Goal: Answer question/provide support: Share knowledge or assist other users

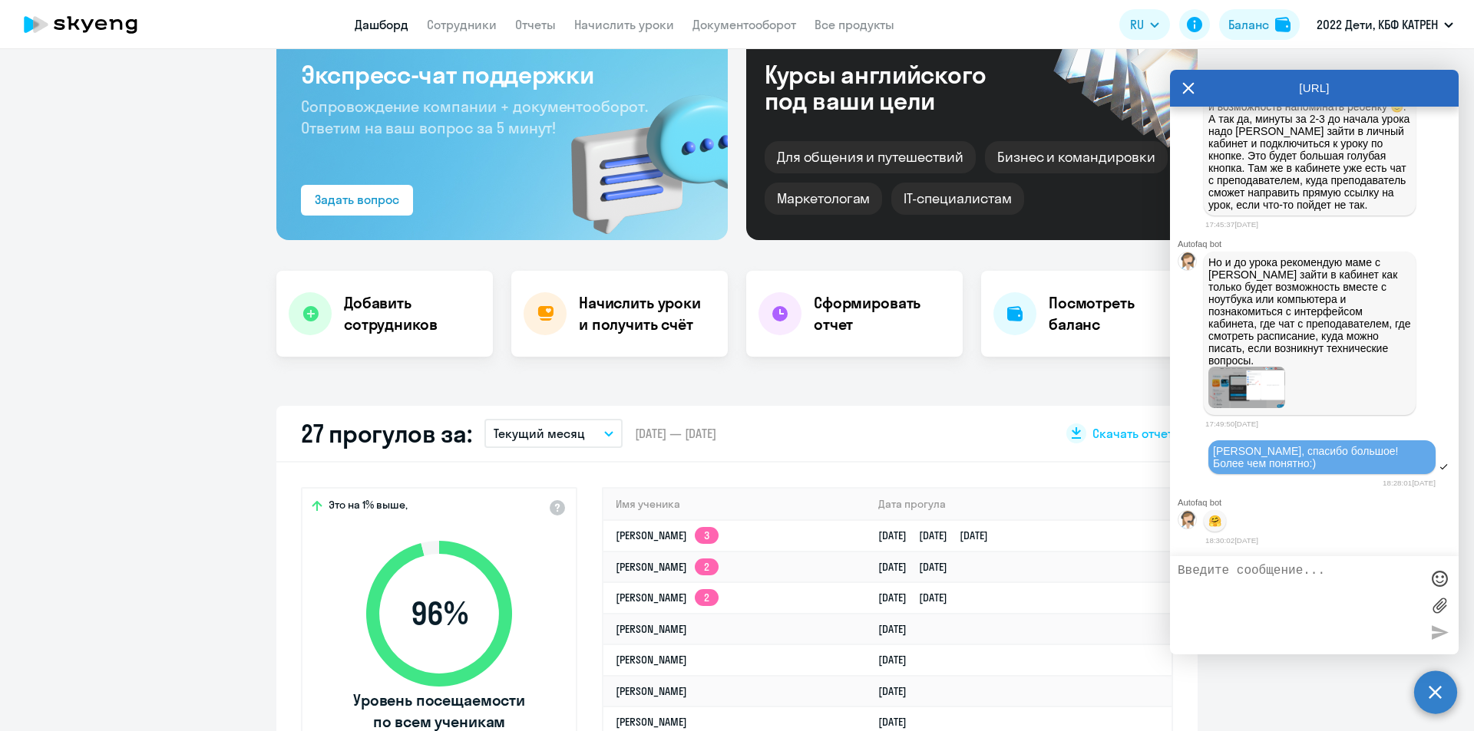
scroll to position [77, 0]
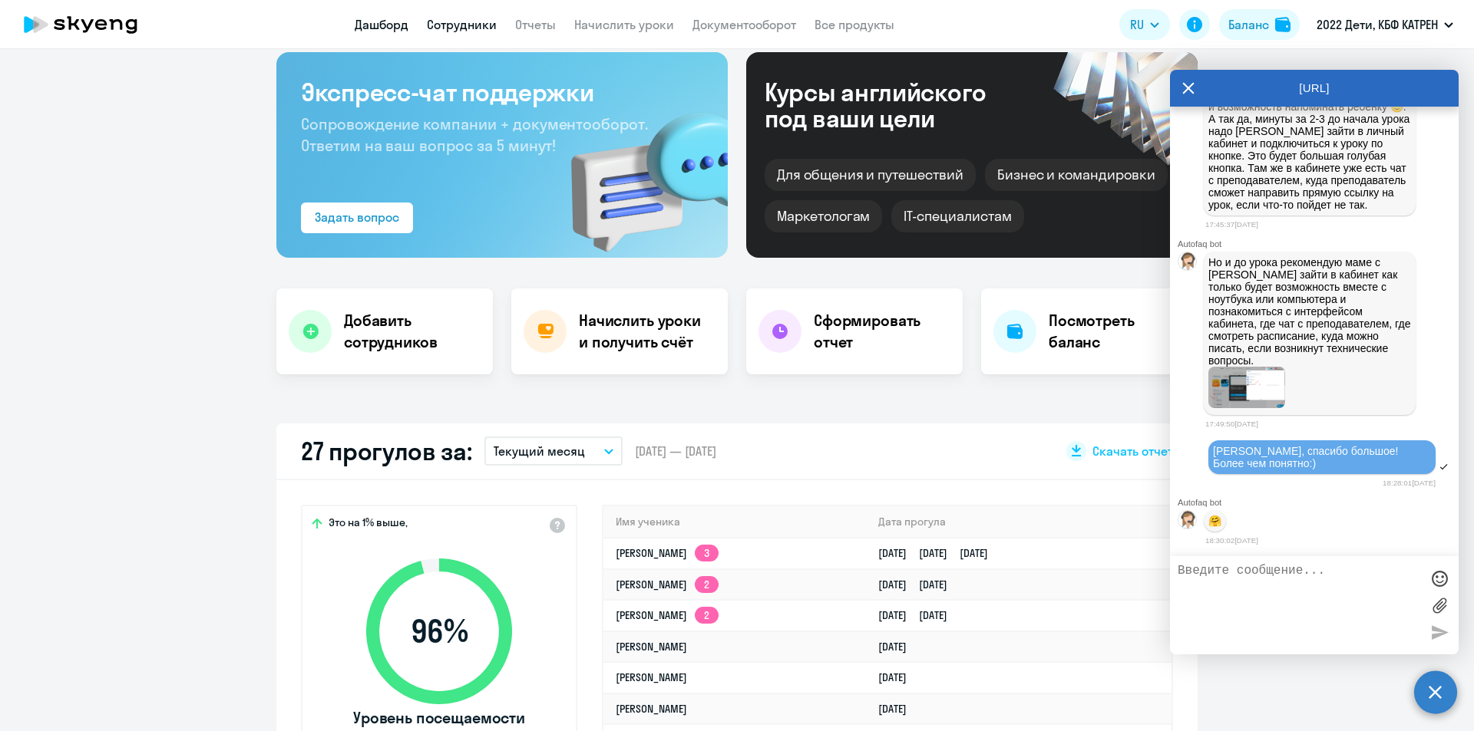
click at [464, 25] on link "Сотрудники" at bounding box center [462, 24] width 70 height 15
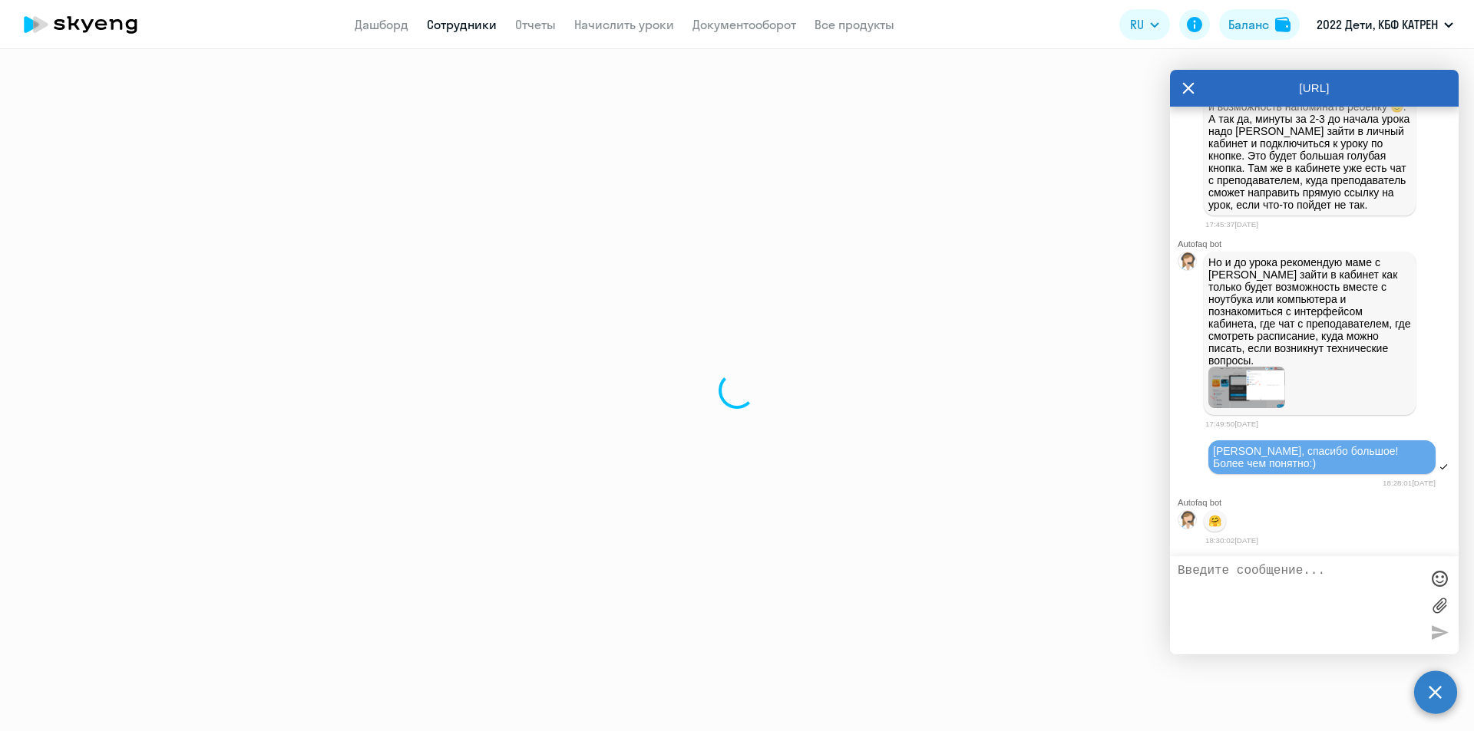
select select "30"
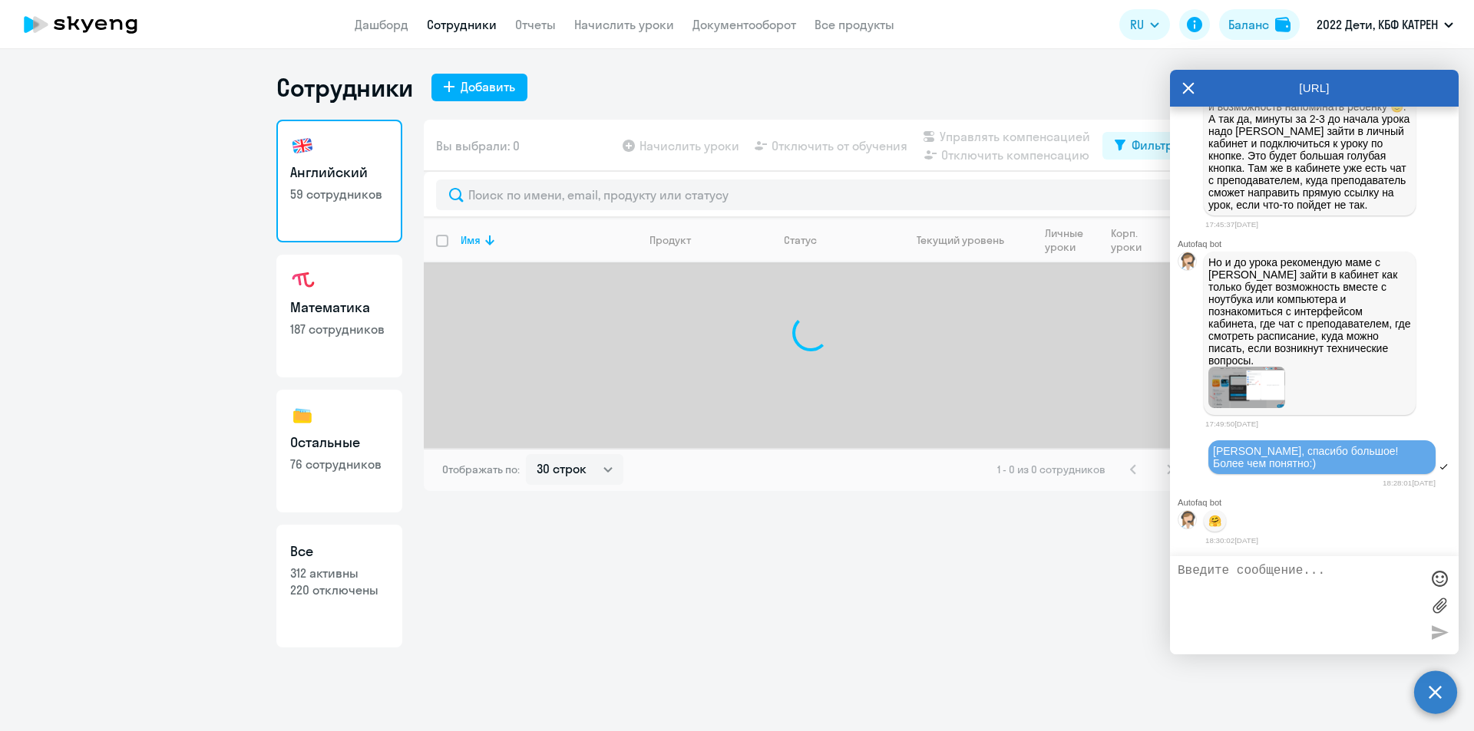
click at [1183, 87] on icon at bounding box center [1188, 88] width 12 height 37
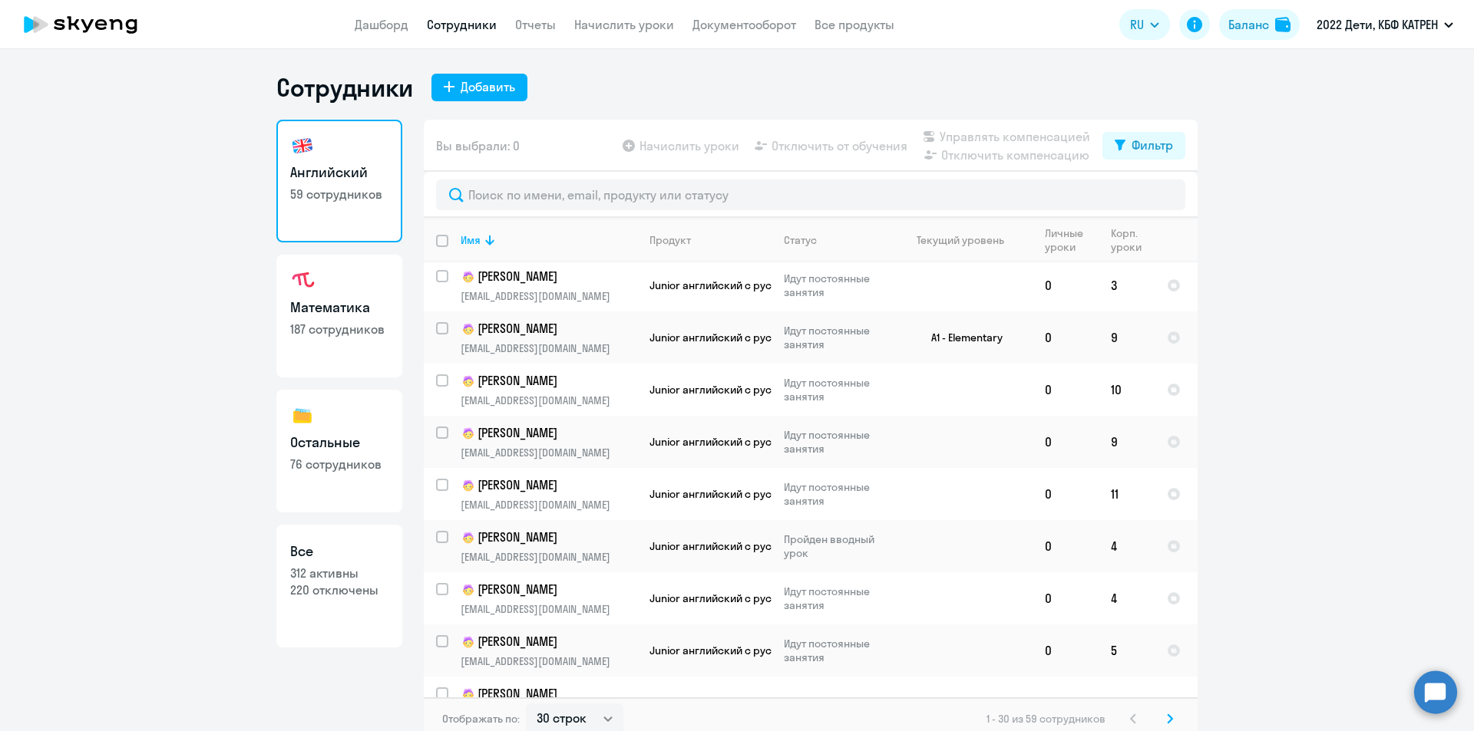
scroll to position [1131, 0]
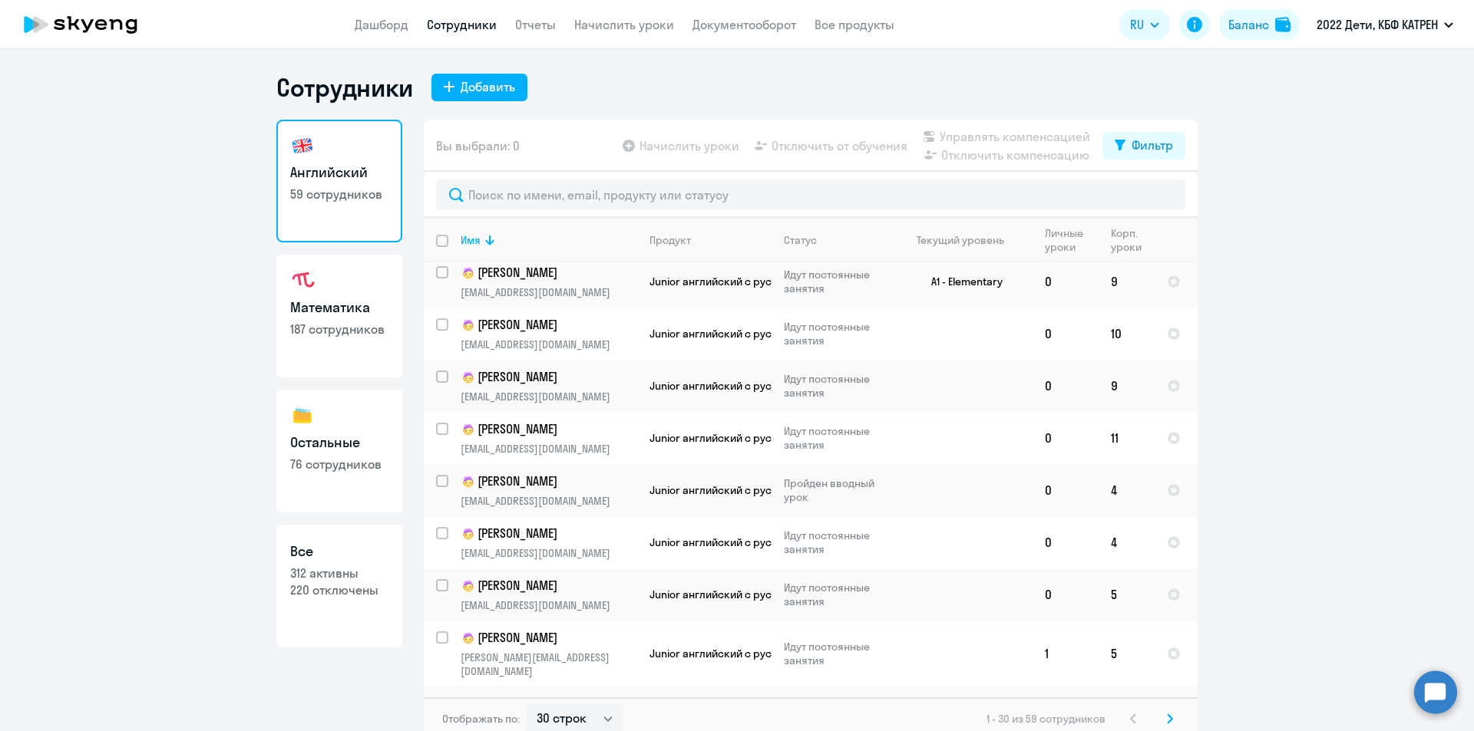
click at [1160, 717] on svg-icon at bounding box center [1169, 719] width 18 height 18
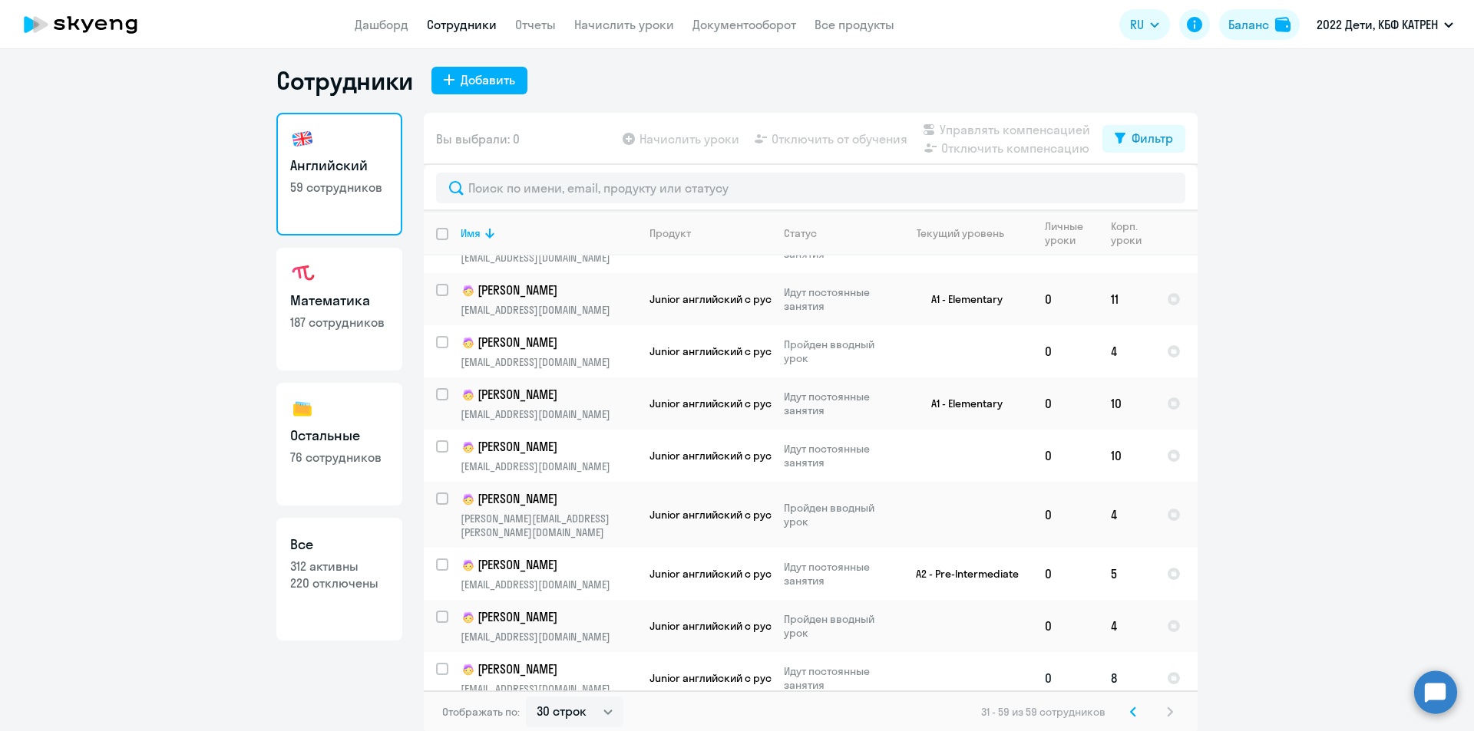
scroll to position [9, 0]
click at [310, 307] on h3 "Математика" at bounding box center [339, 299] width 98 height 20
select select "30"
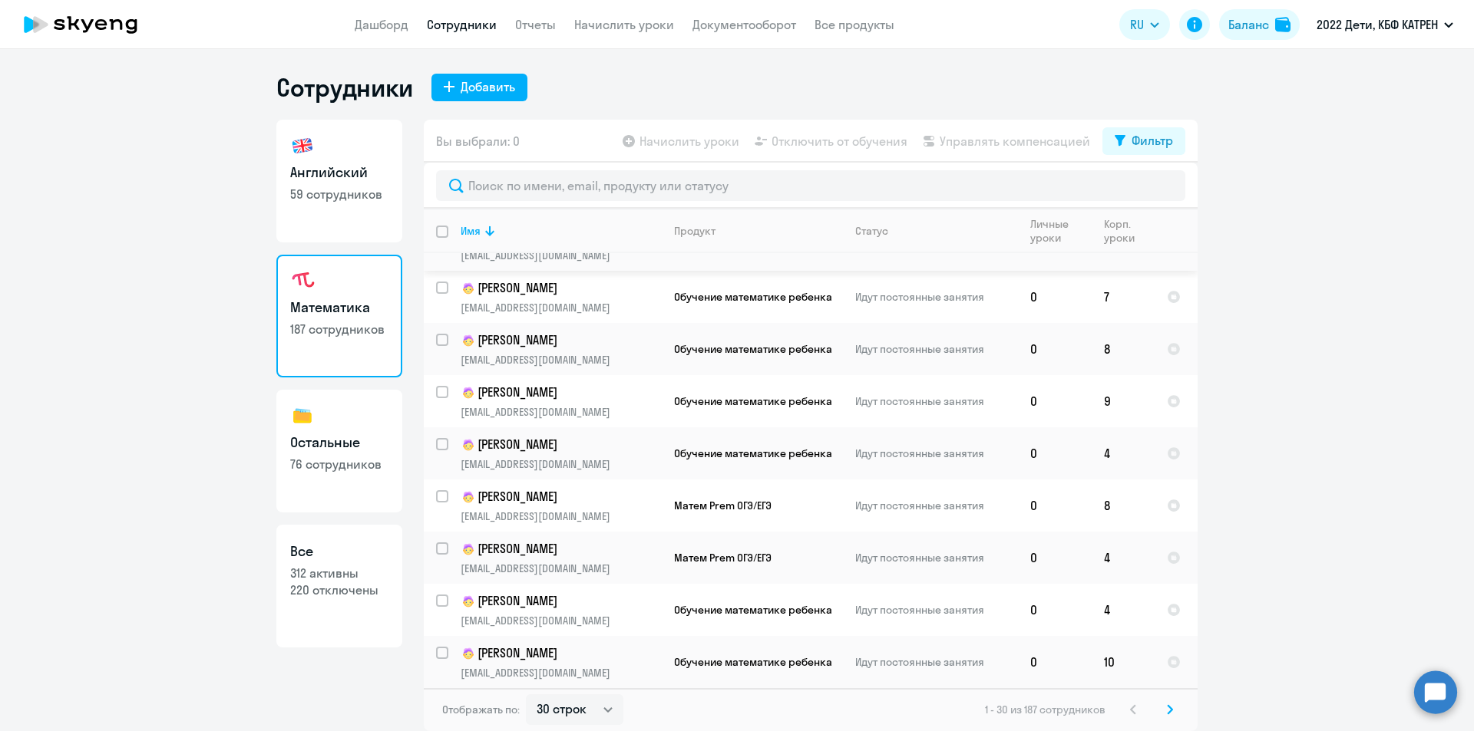
scroll to position [1131, 0]
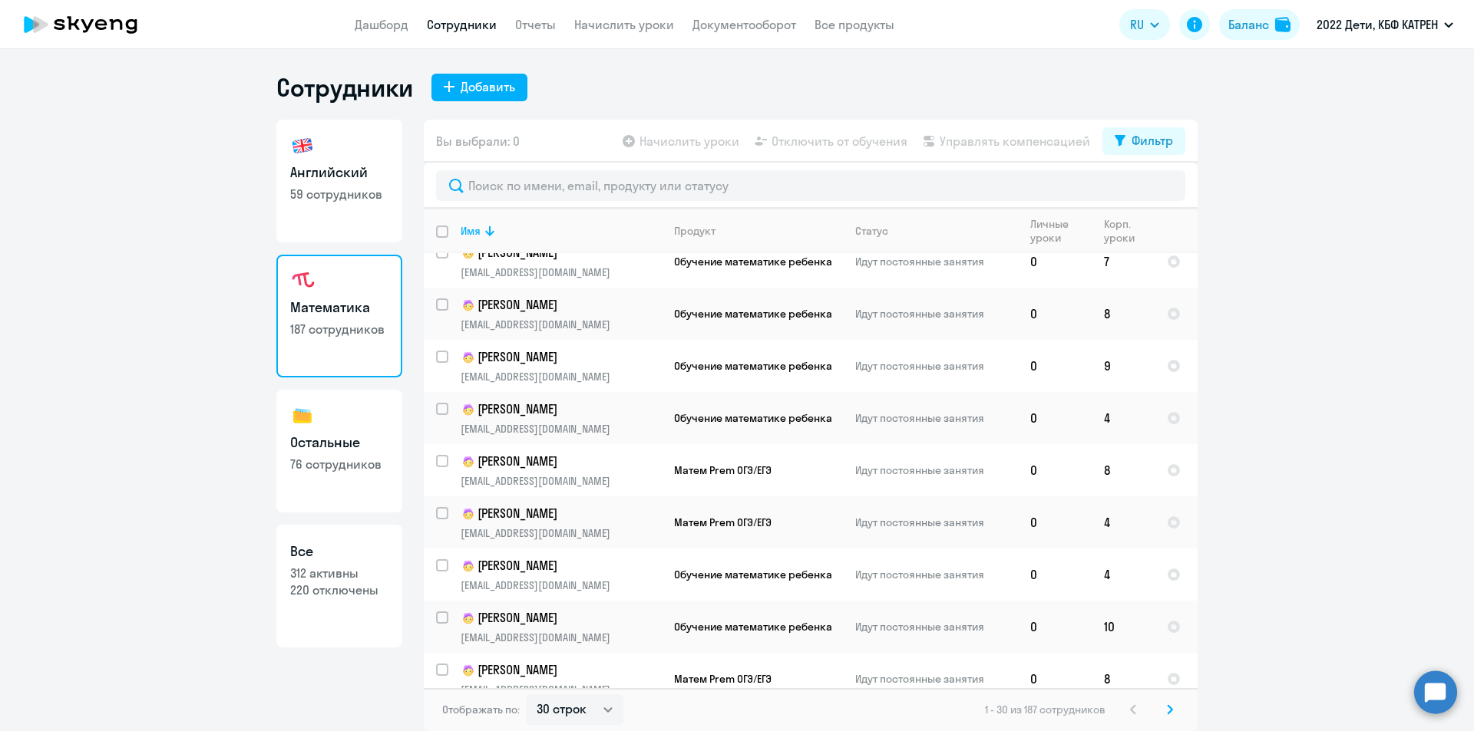
click at [328, 455] on link "Остальные 76 сотрудников" at bounding box center [339, 451] width 126 height 123
select select "30"
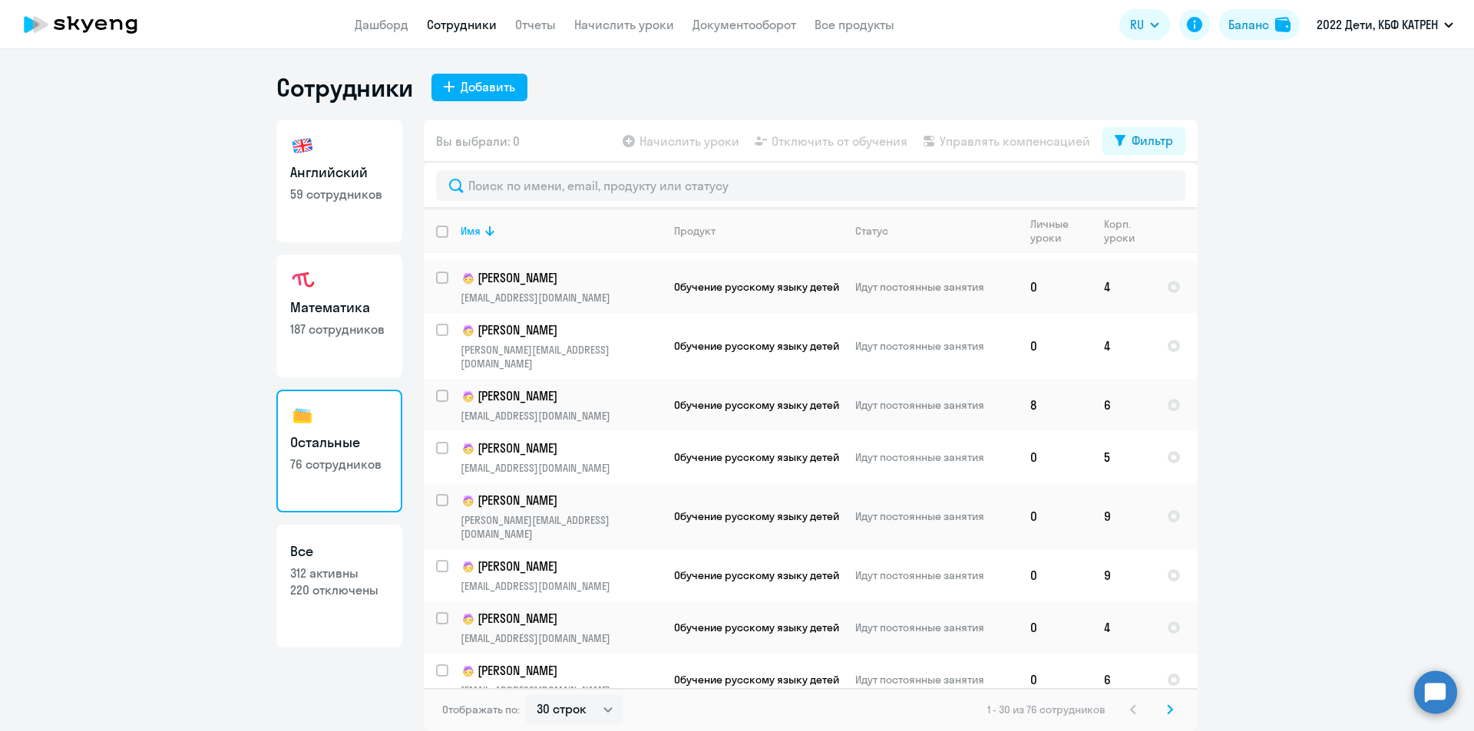
scroll to position [1131, 0]
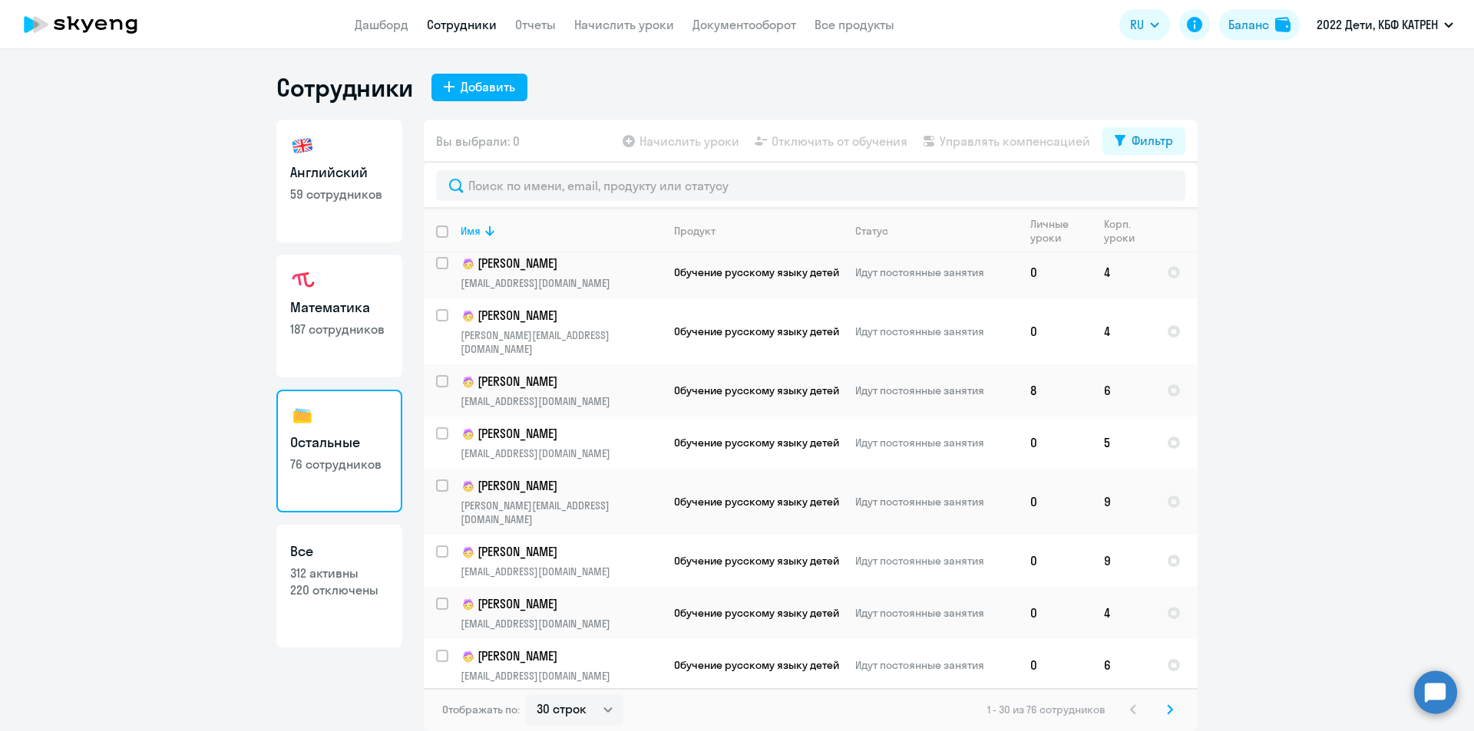
click at [341, 586] on p "220 отключены" at bounding box center [339, 590] width 98 height 17
select select "30"
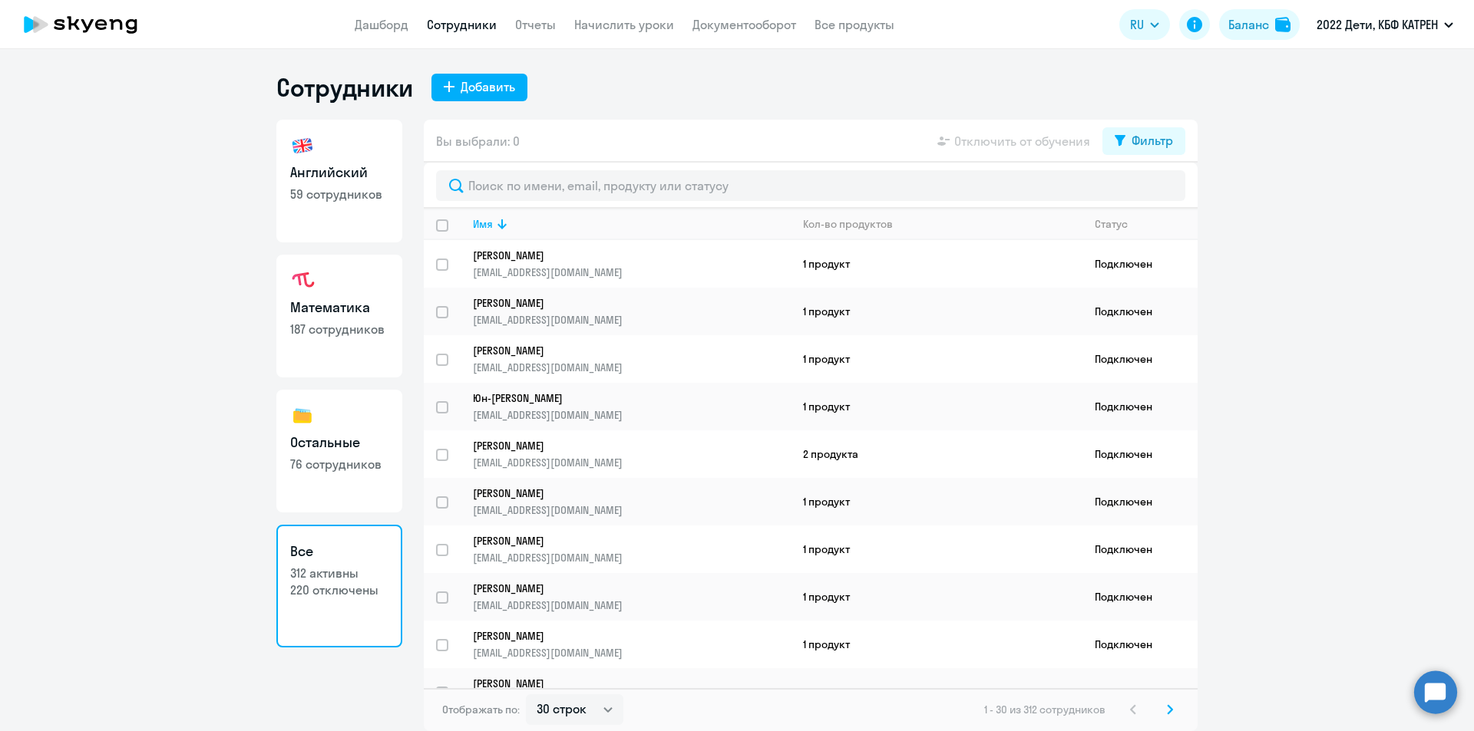
click at [318, 464] on p "76 сотрудников" at bounding box center [339, 464] width 98 height 17
select select "30"
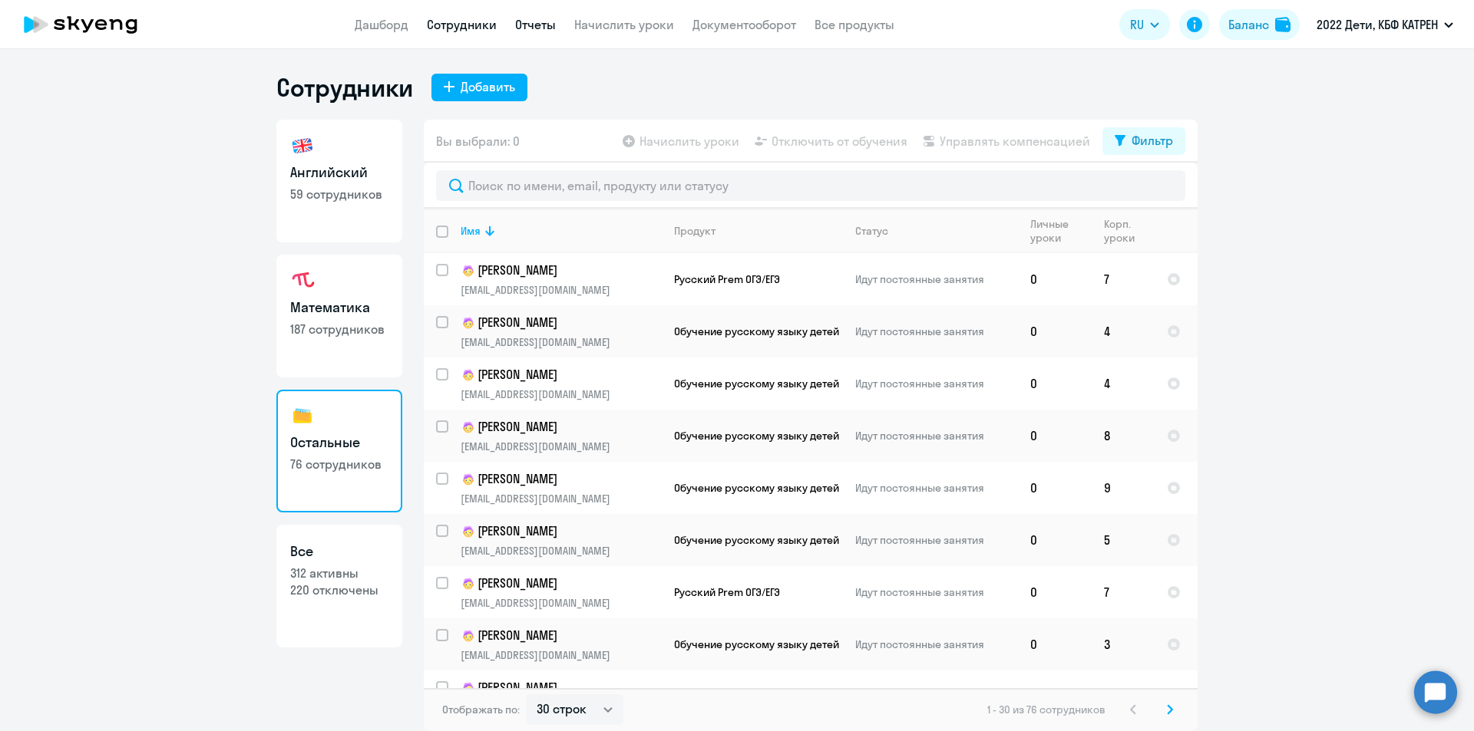
click at [529, 18] on link "Отчеты" at bounding box center [535, 24] width 41 height 15
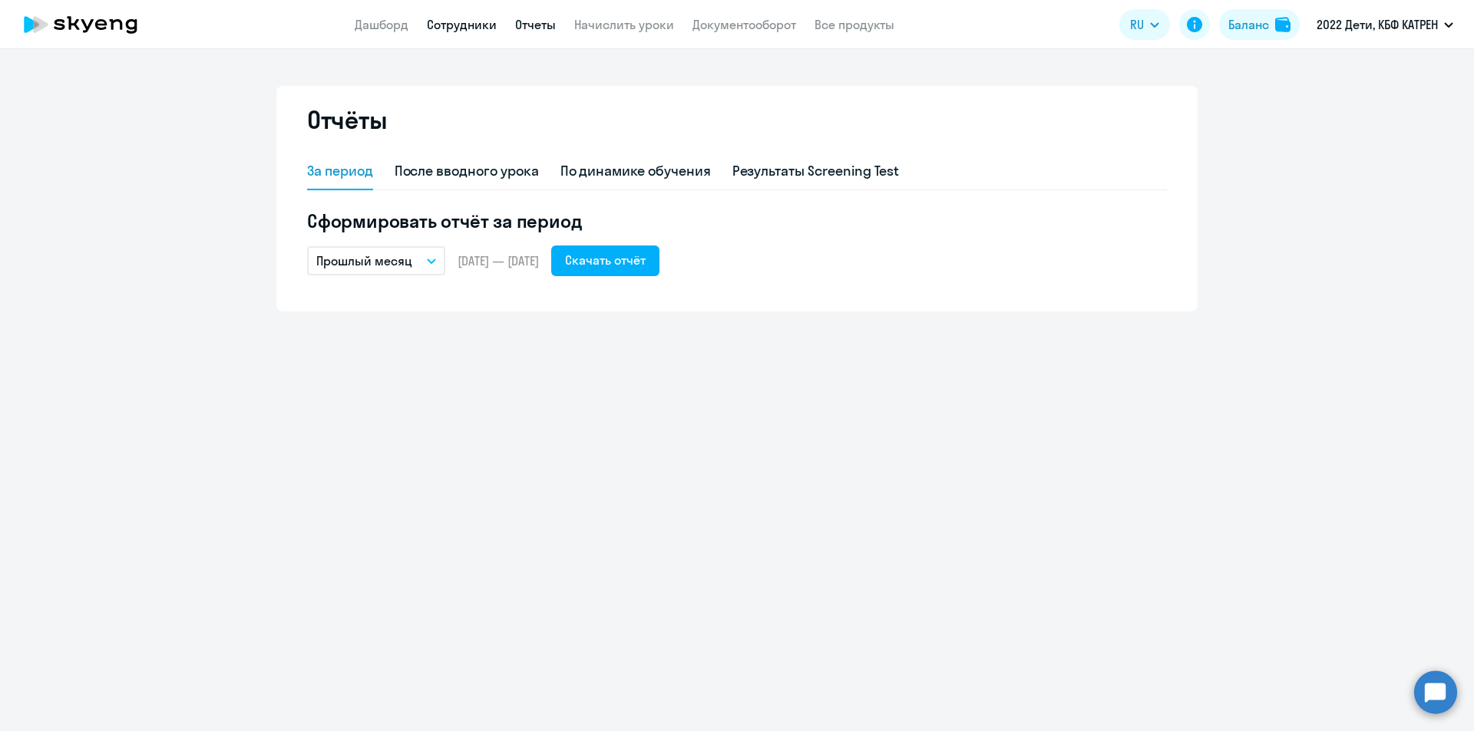
click at [462, 22] on link "Сотрудники" at bounding box center [462, 24] width 70 height 15
select select "30"
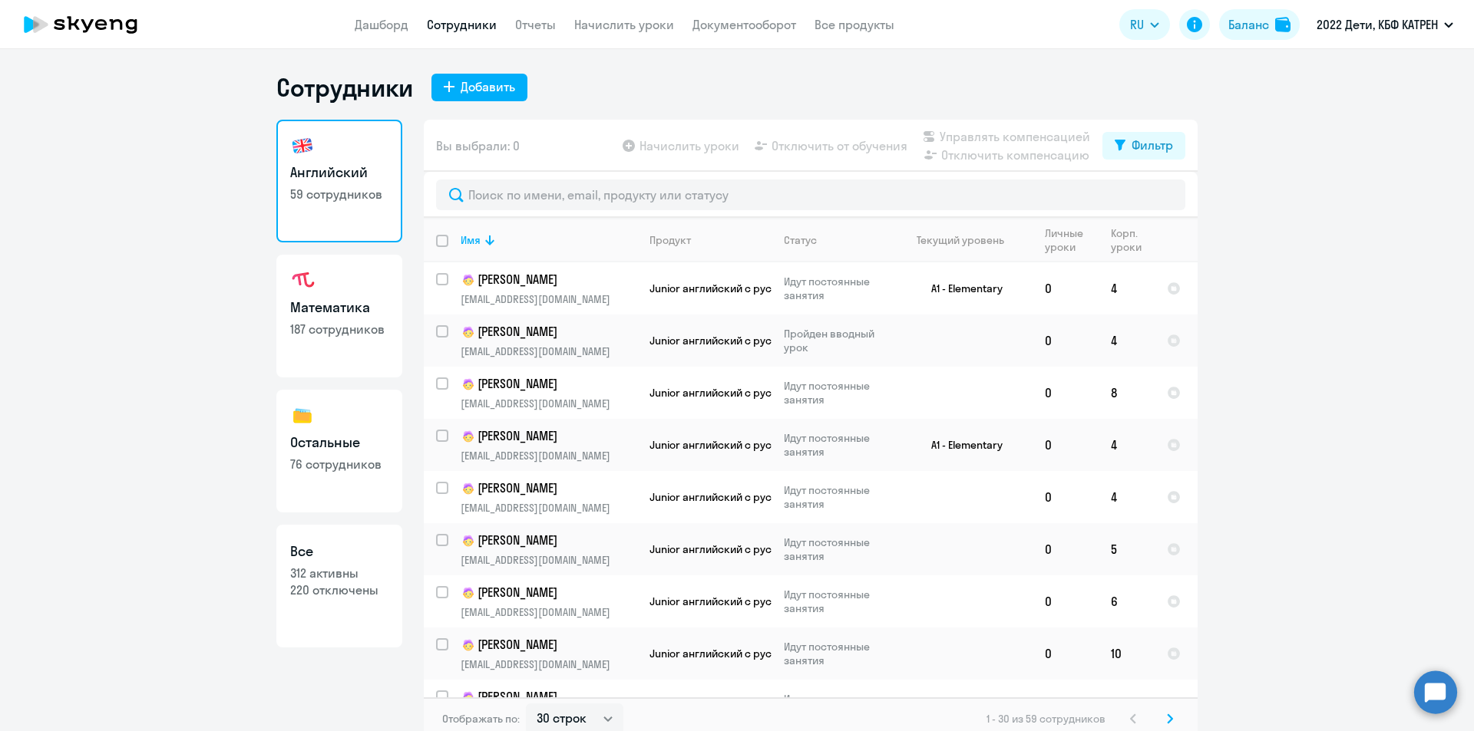
click at [332, 579] on p "312 активны" at bounding box center [339, 573] width 98 height 17
select select "30"
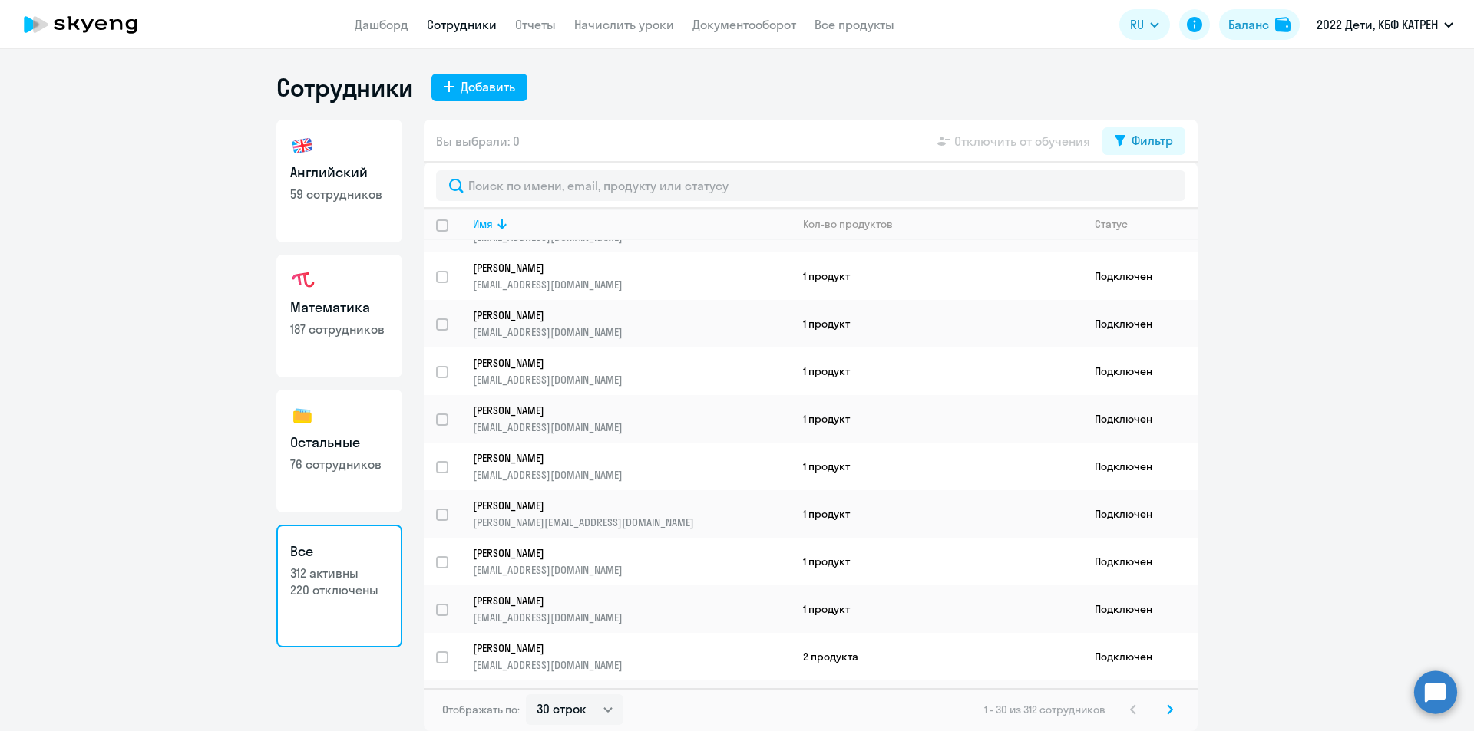
scroll to position [519, 0]
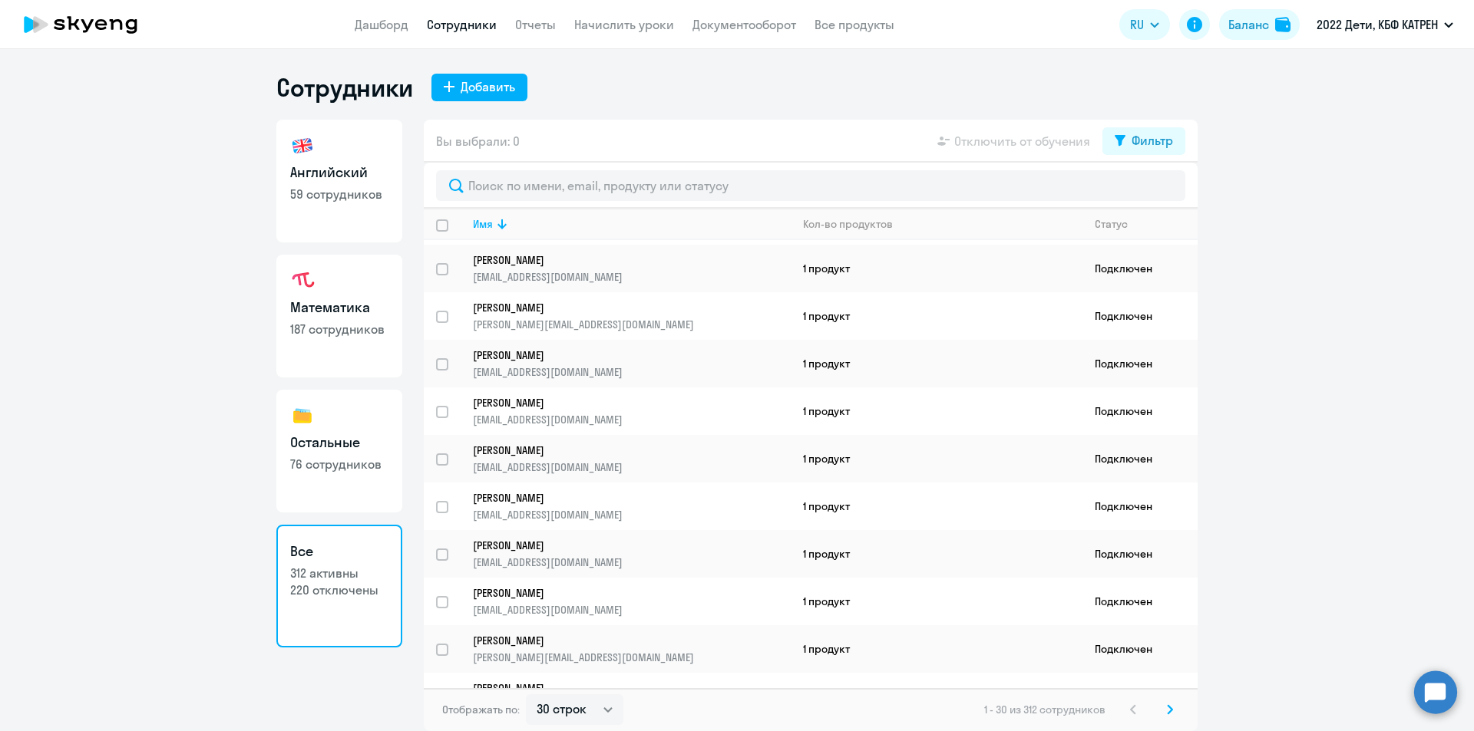
click at [375, 16] on app-menu-item-link "Дашборд" at bounding box center [382, 24] width 54 height 19
click at [378, 23] on link "Дашборд" at bounding box center [382, 24] width 54 height 15
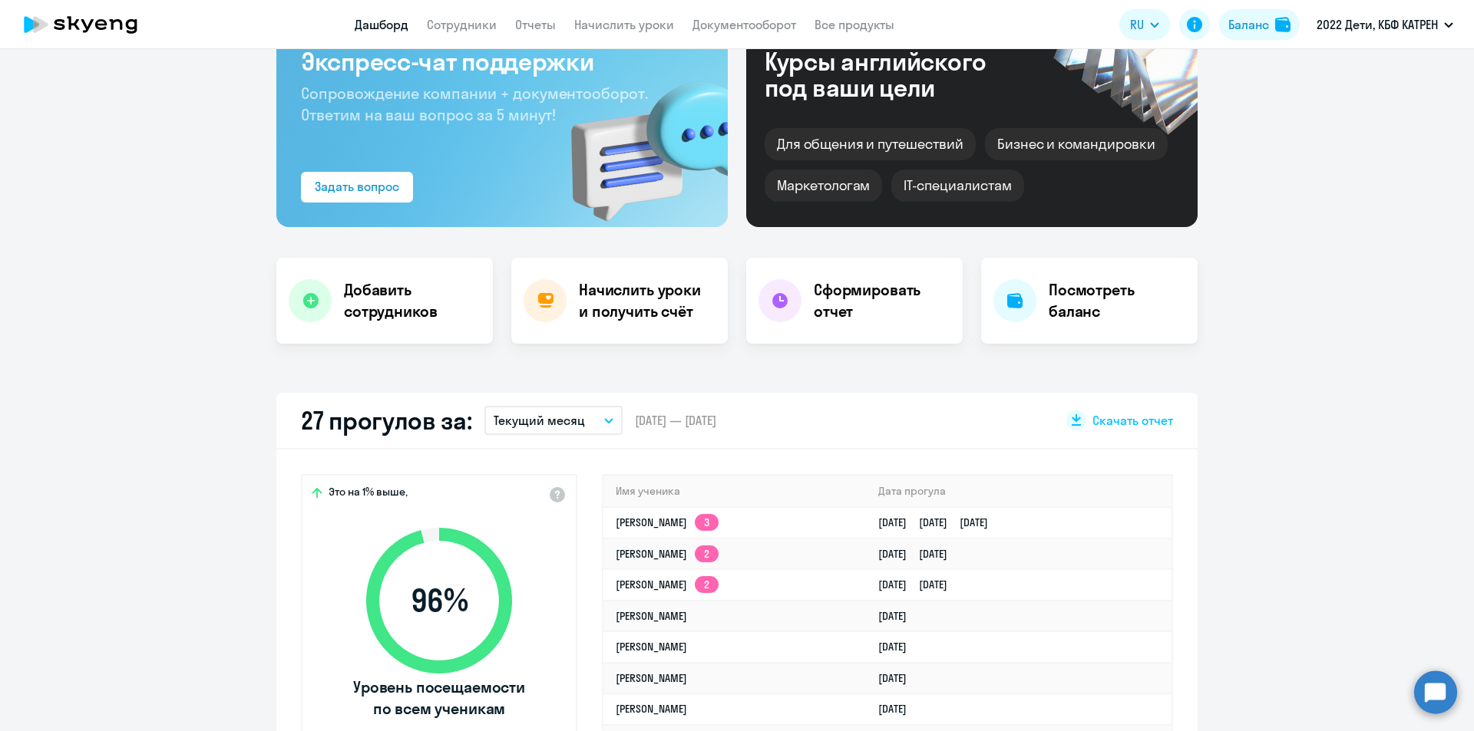
scroll to position [230, 0]
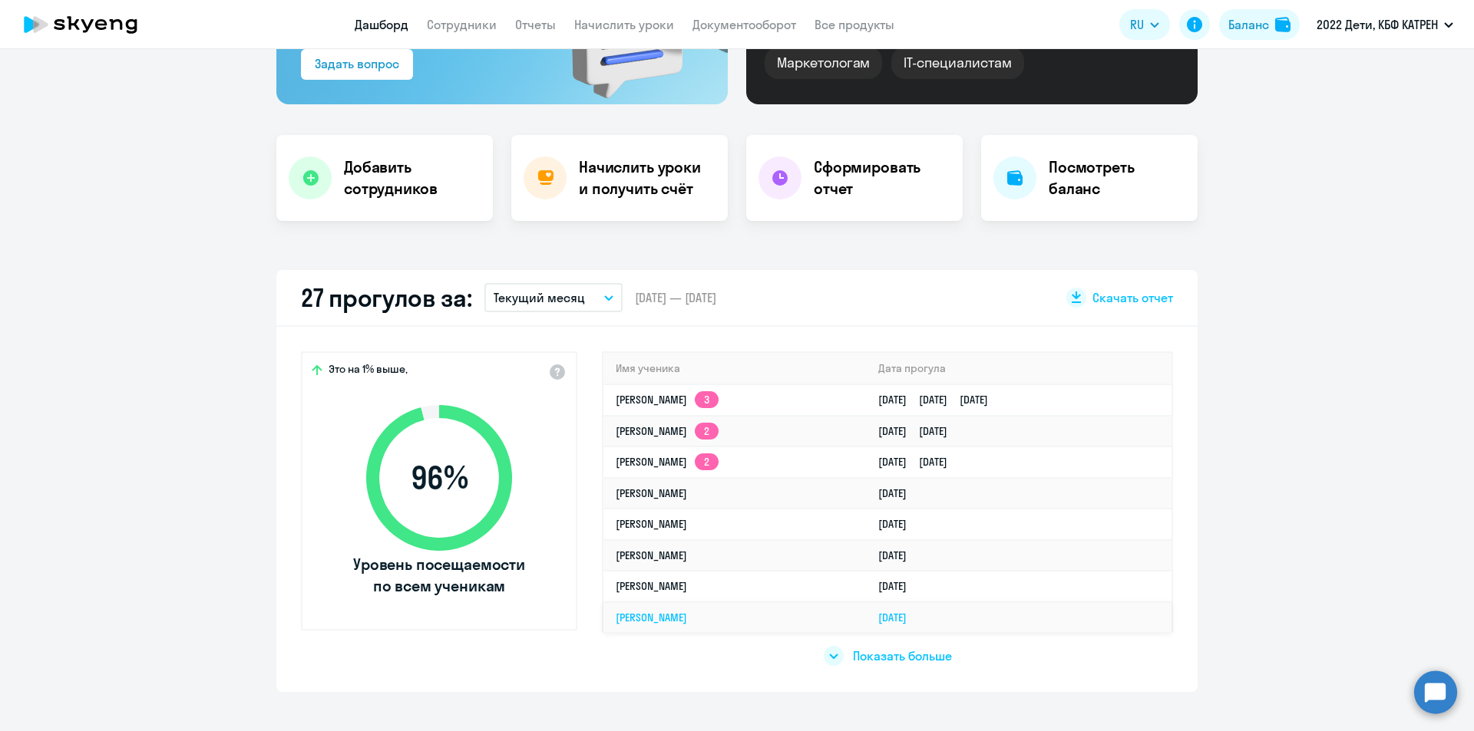
select select "30"
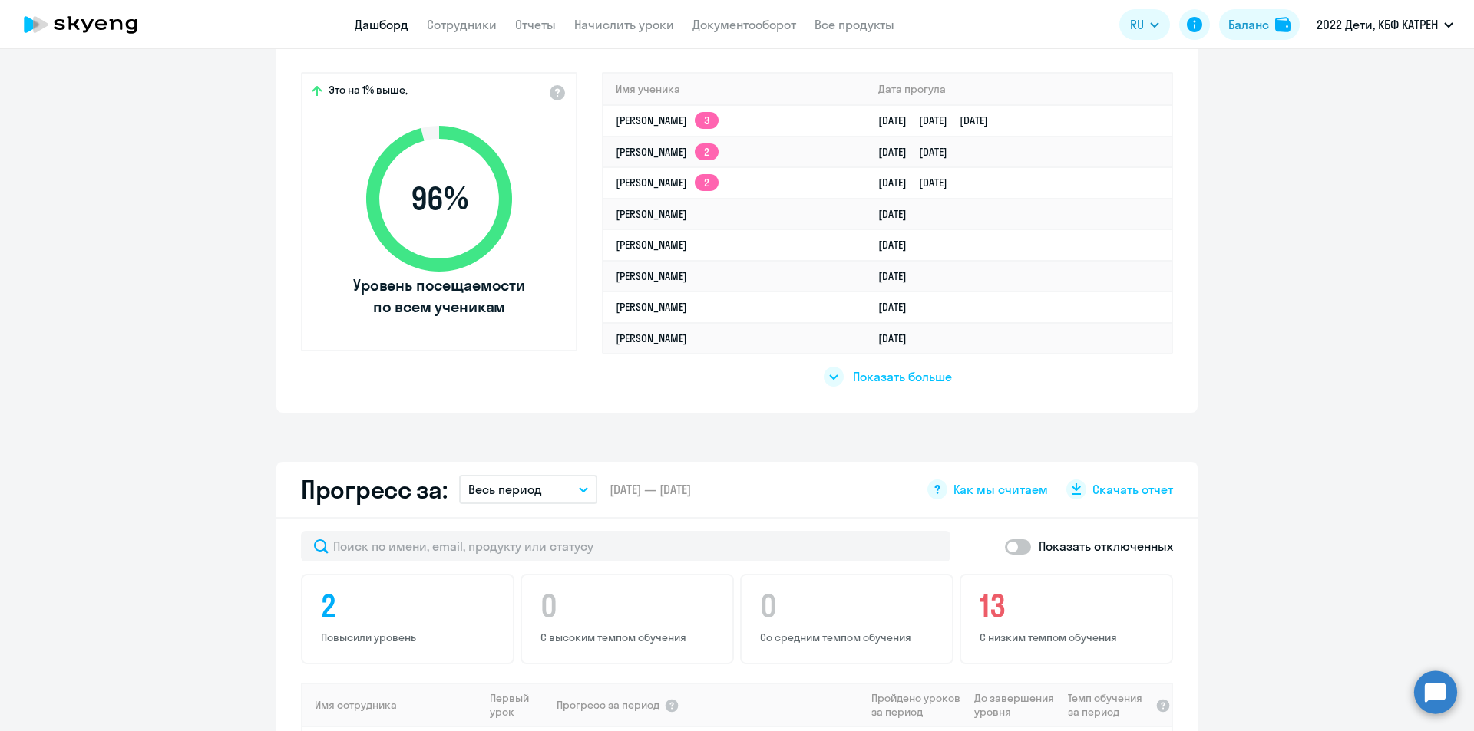
scroll to position [461, 0]
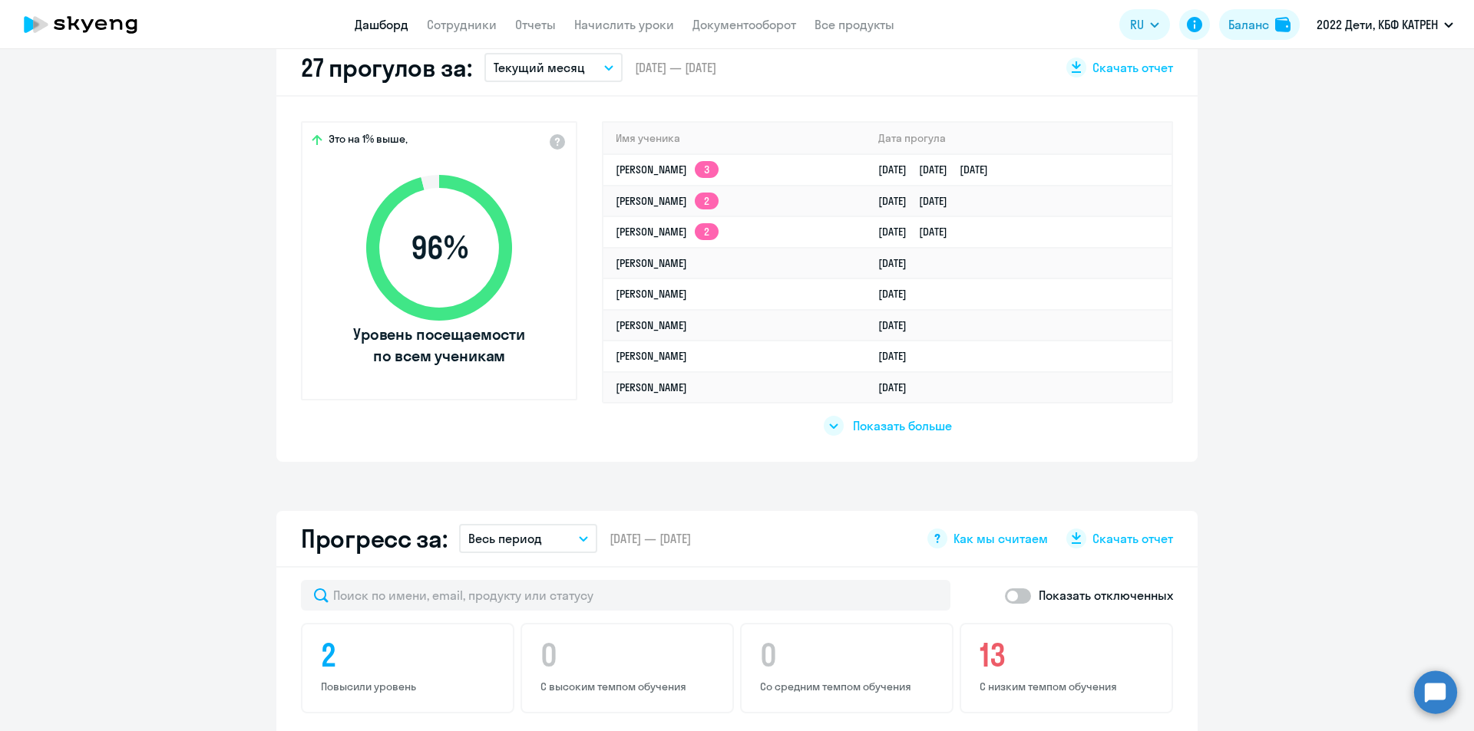
click at [894, 424] on span "Показать больше" at bounding box center [902, 426] width 99 height 17
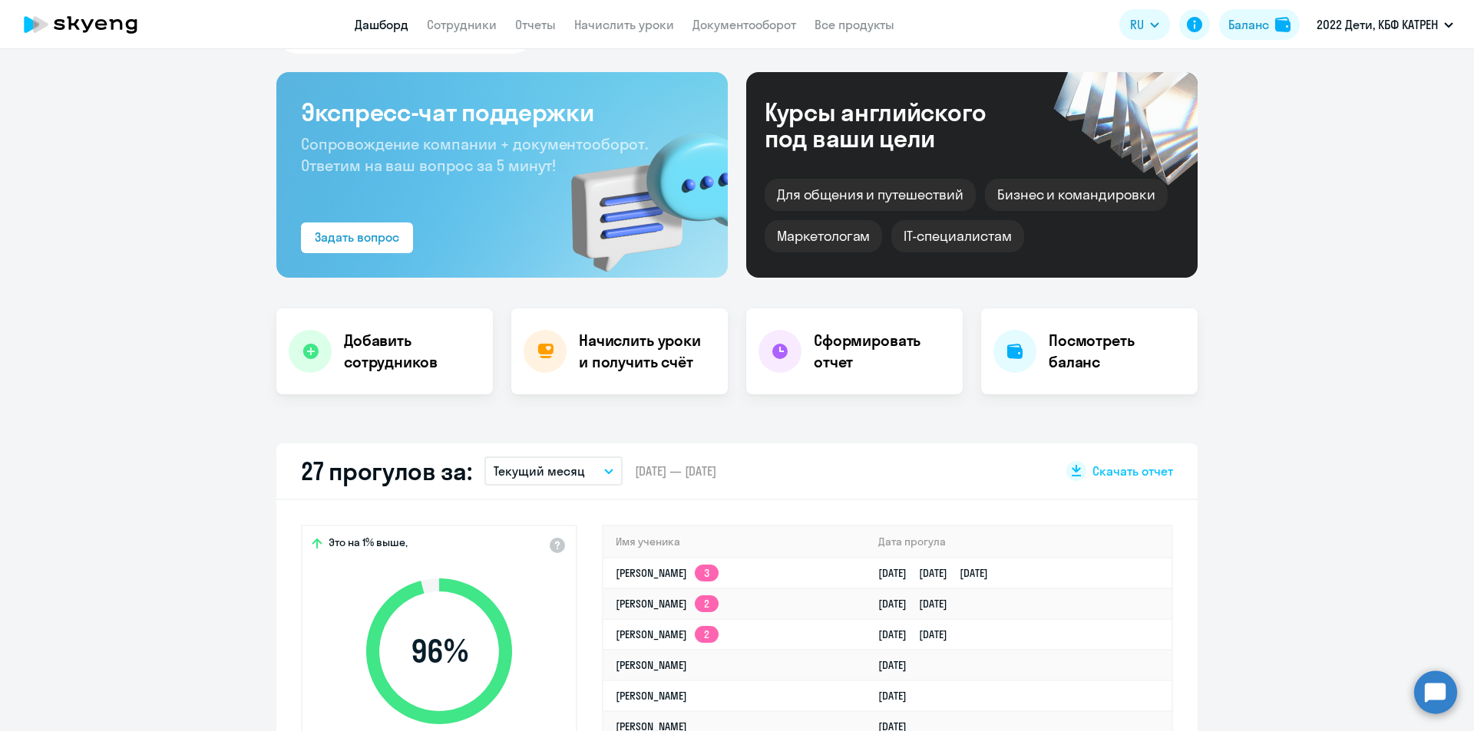
scroll to position [0, 0]
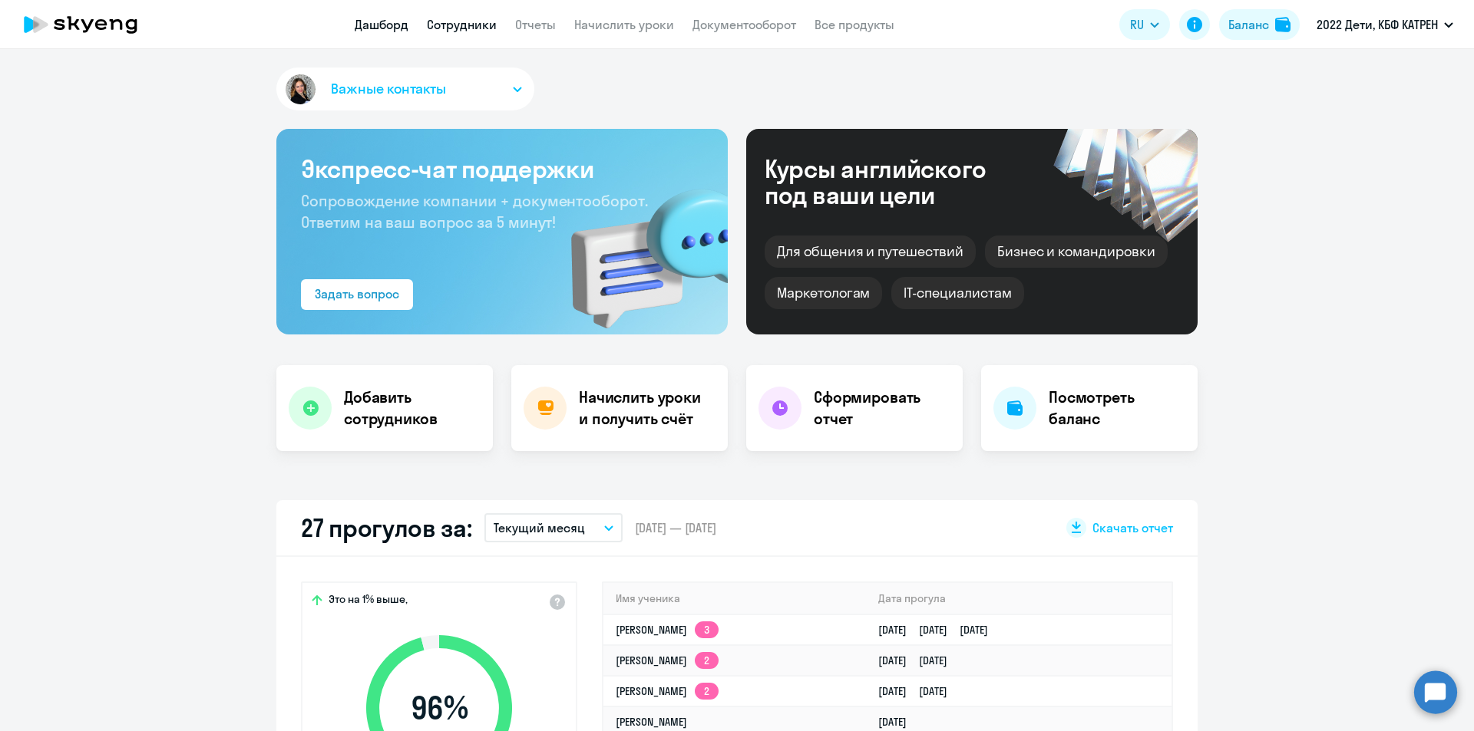
click at [463, 31] on link "Сотрудники" at bounding box center [462, 24] width 70 height 15
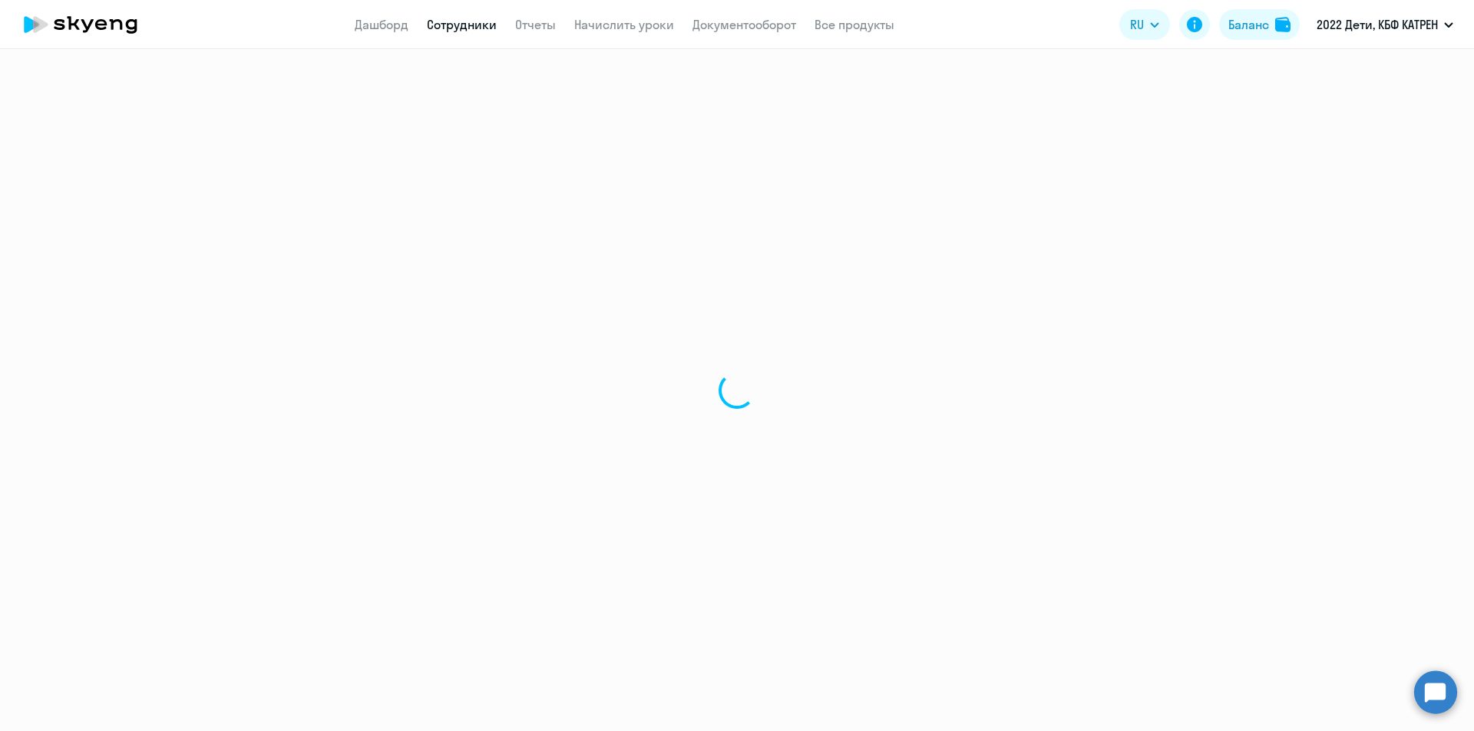
select select "30"
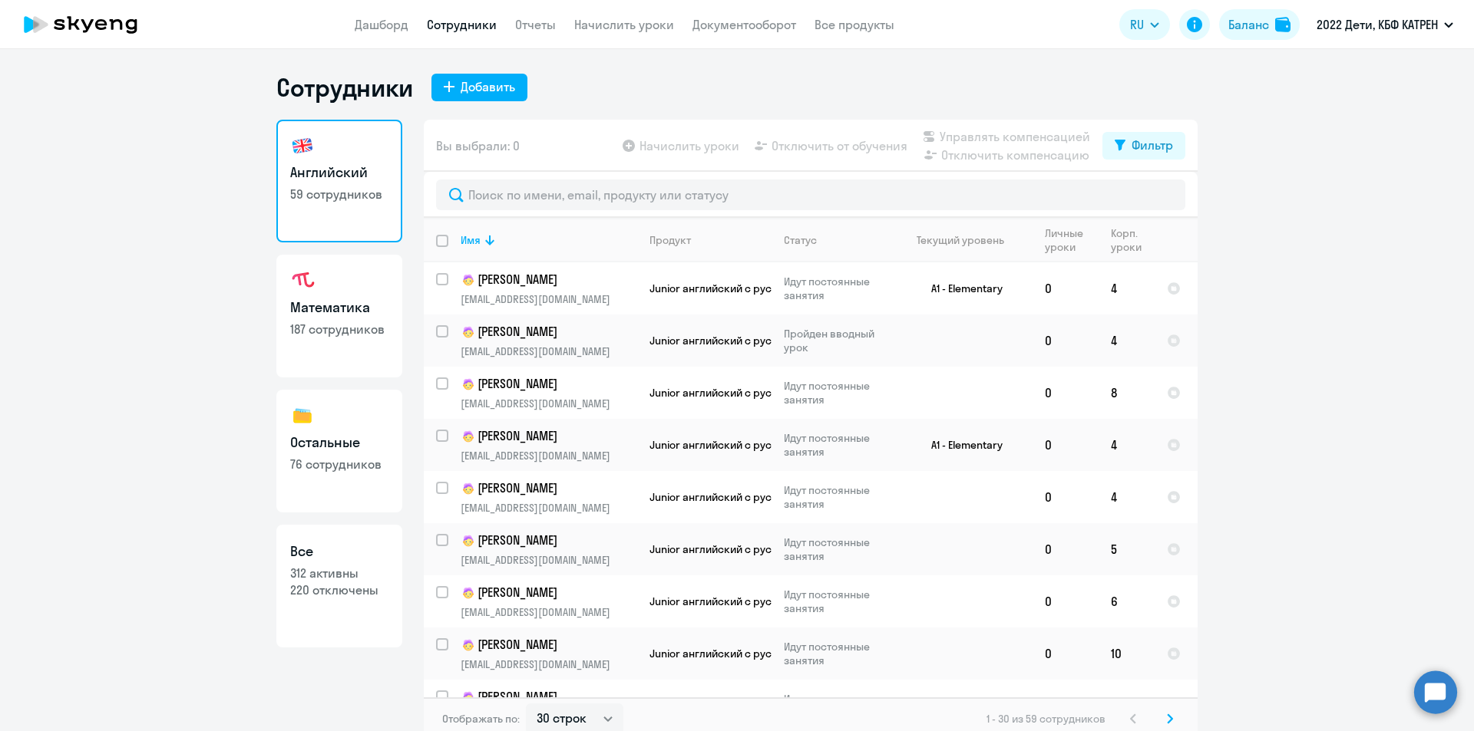
click at [319, 569] on p "312 активны" at bounding box center [339, 573] width 98 height 17
select select "30"
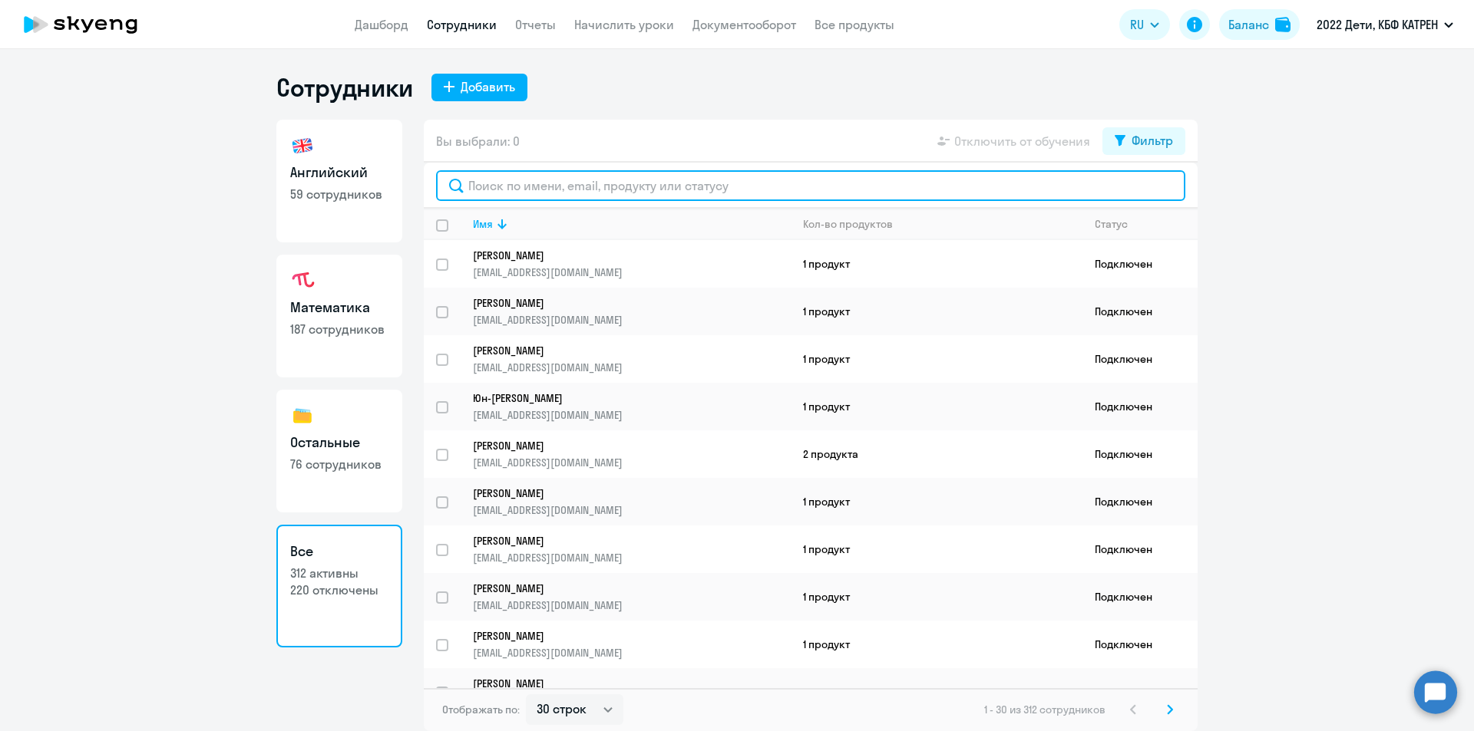
click at [593, 186] on input "text" at bounding box center [810, 185] width 749 height 31
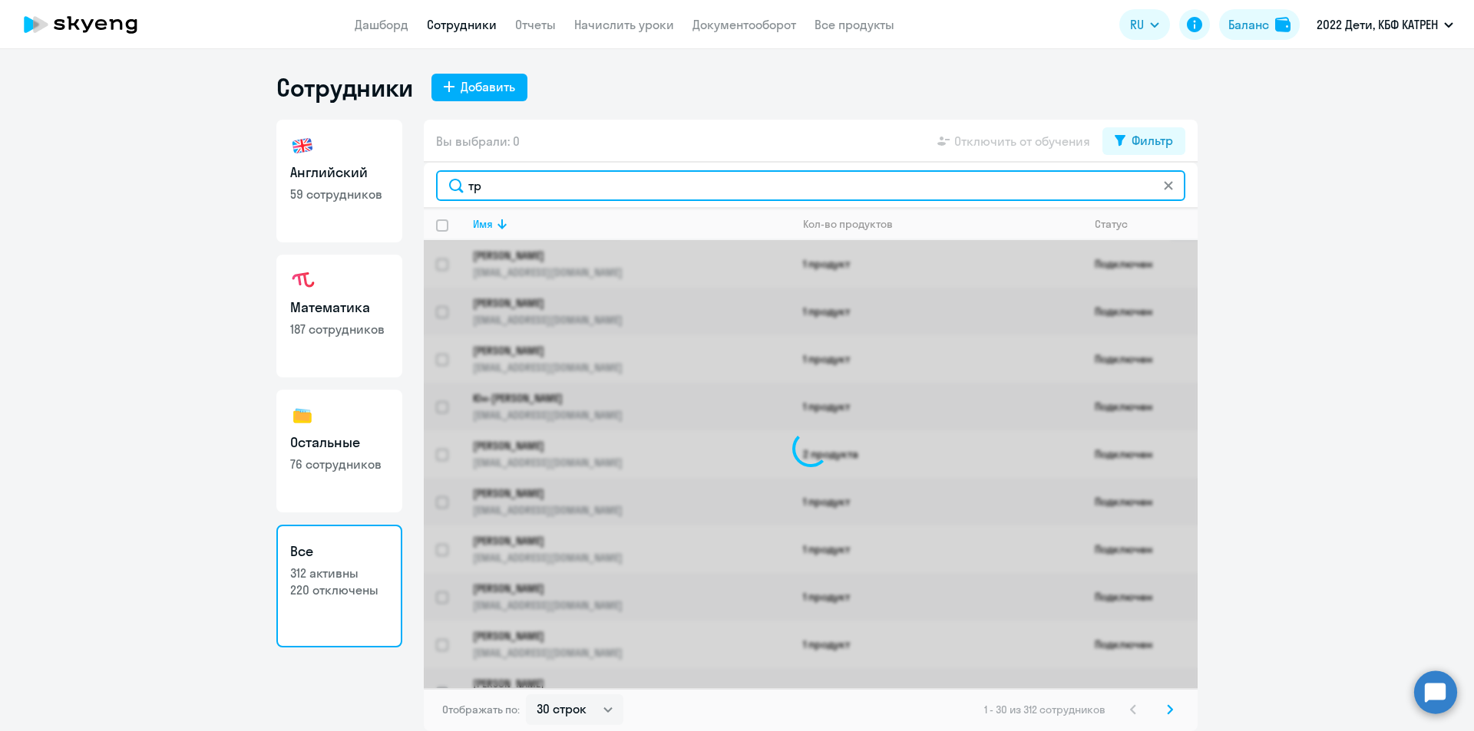
type input "тру"
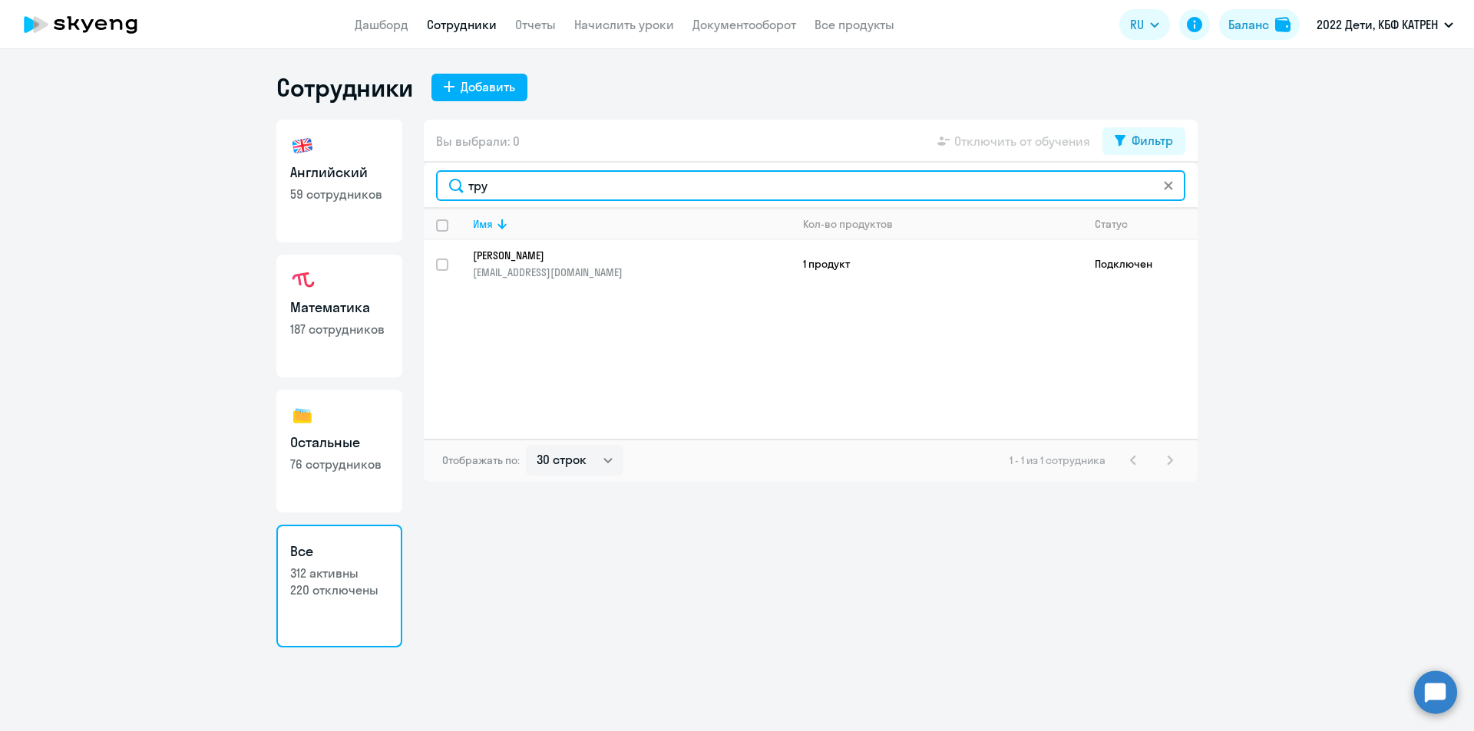
drag, startPoint x: 478, startPoint y: 187, endPoint x: 461, endPoint y: 187, distance: 16.9
click at [461, 187] on input "тру" at bounding box center [810, 185] width 749 height 31
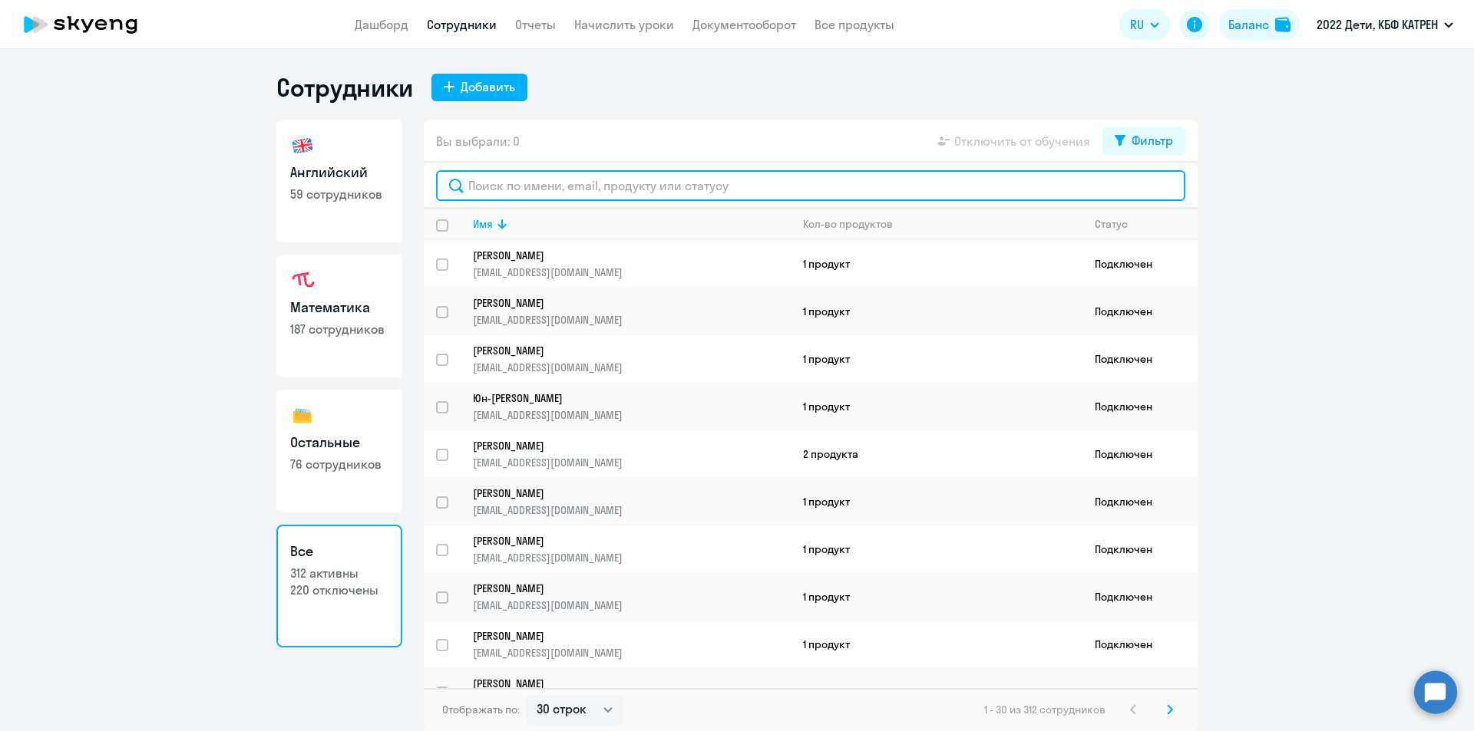
click at [692, 190] on input "text" at bounding box center [810, 185] width 749 height 31
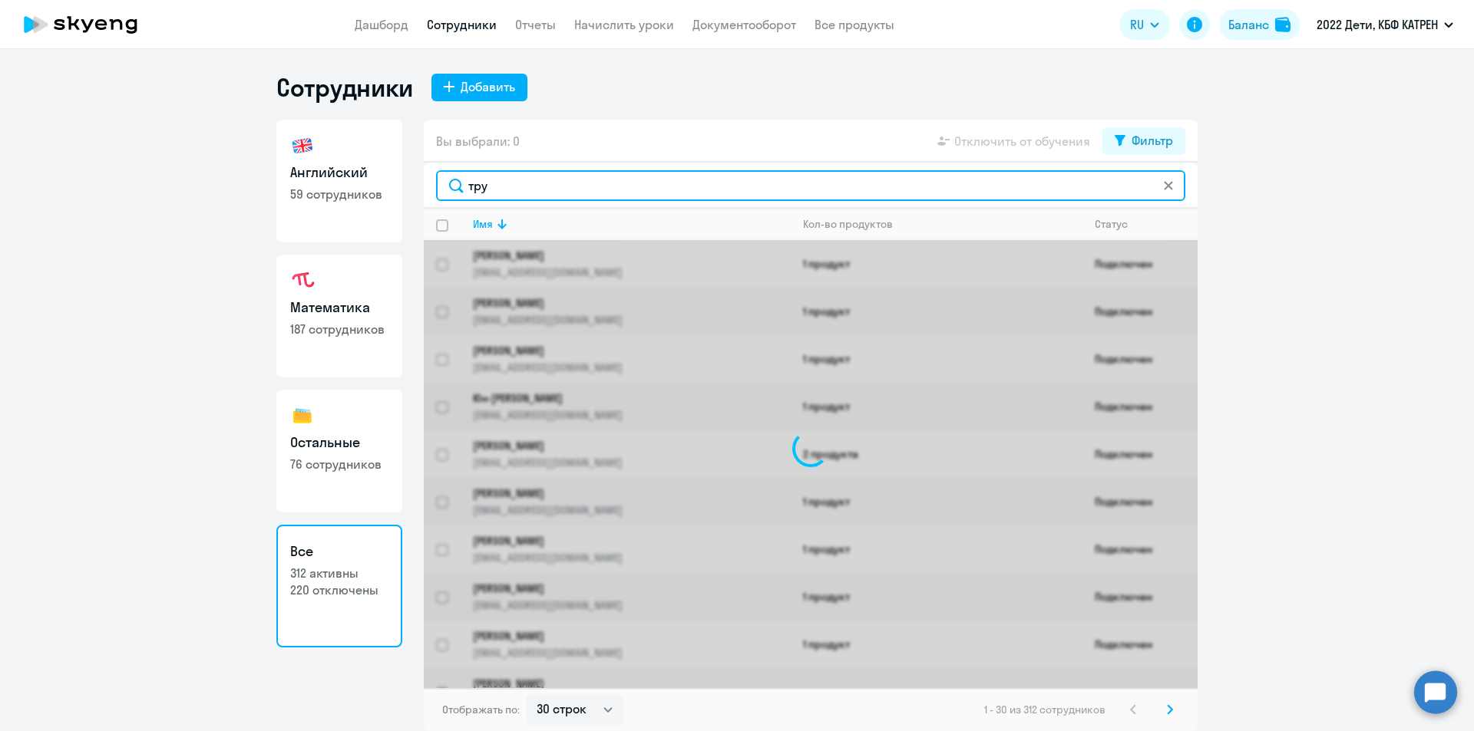
type input "трун"
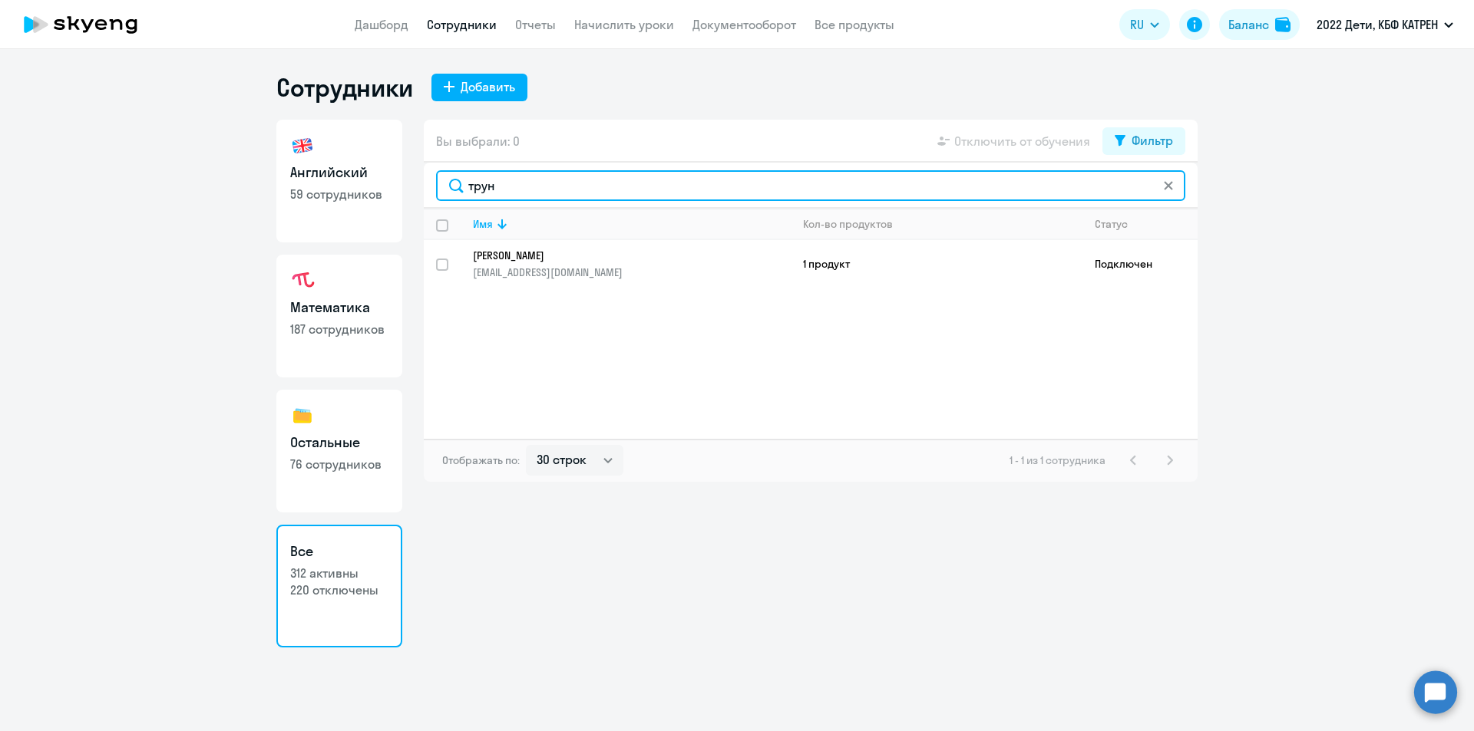
drag, startPoint x: 506, startPoint y: 185, endPoint x: 461, endPoint y: 183, distance: 44.5
click at [461, 183] on input "трун" at bounding box center [810, 185] width 749 height 31
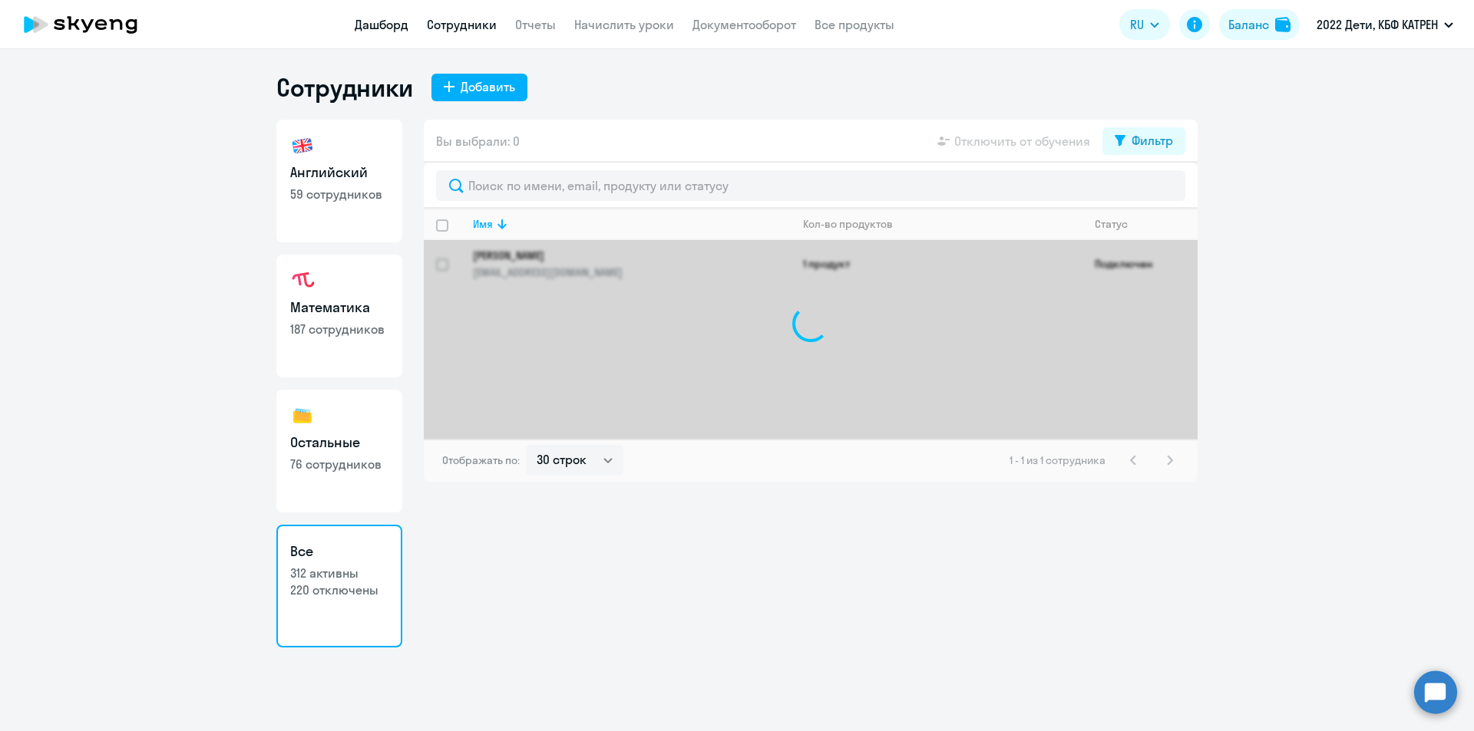
click at [394, 20] on link "Дашборд" at bounding box center [382, 24] width 54 height 15
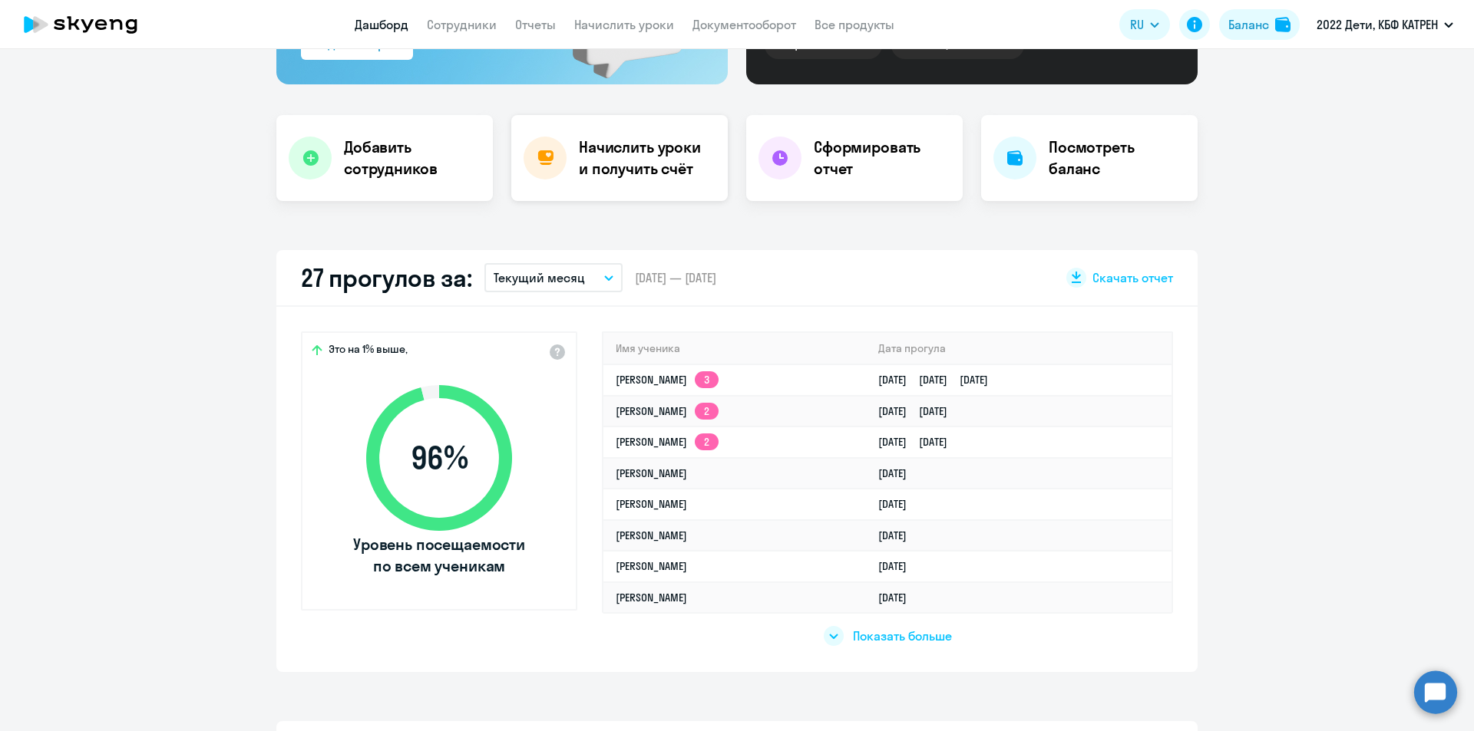
scroll to position [307, 0]
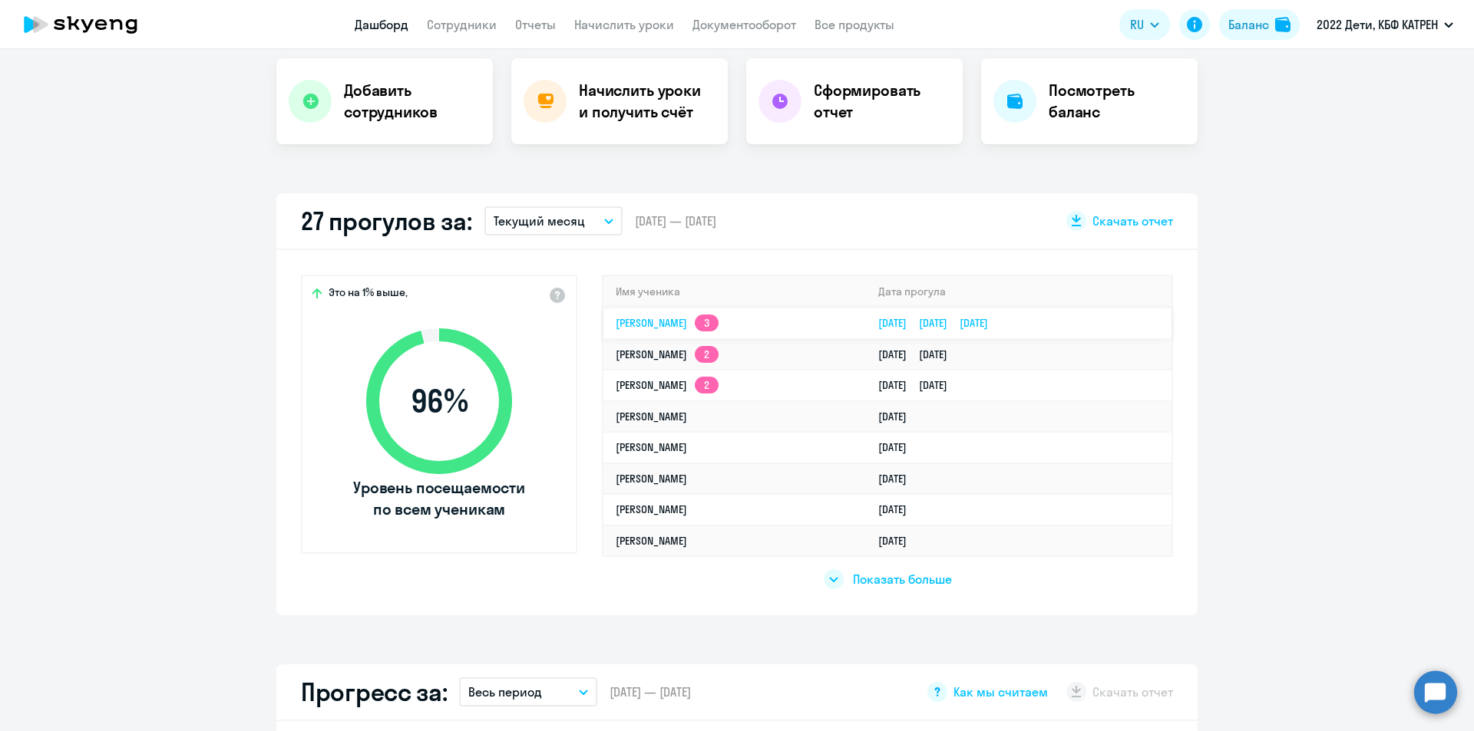
select select "30"
click at [718, 323] on link "[PERSON_NAME] 3" at bounding box center [667, 323] width 103 height 14
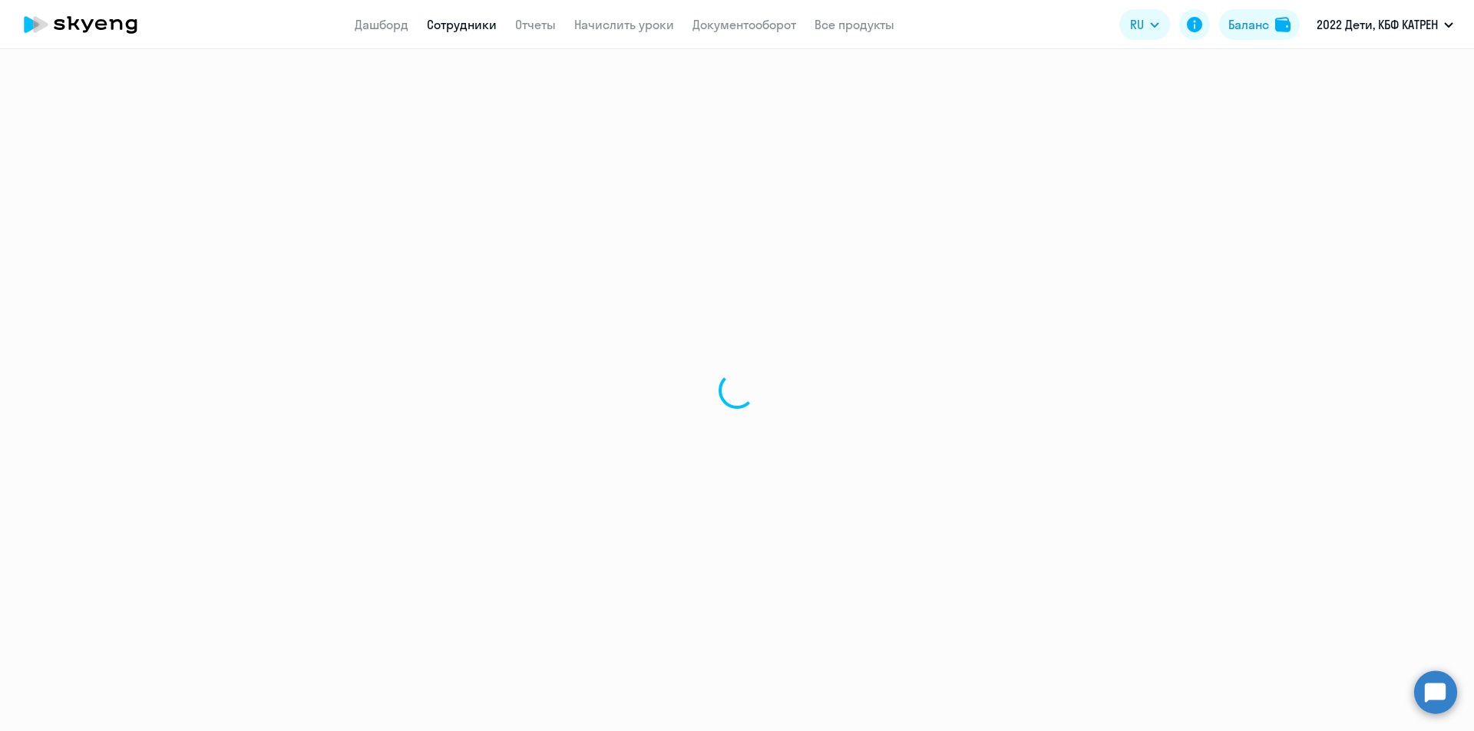
select select "english"
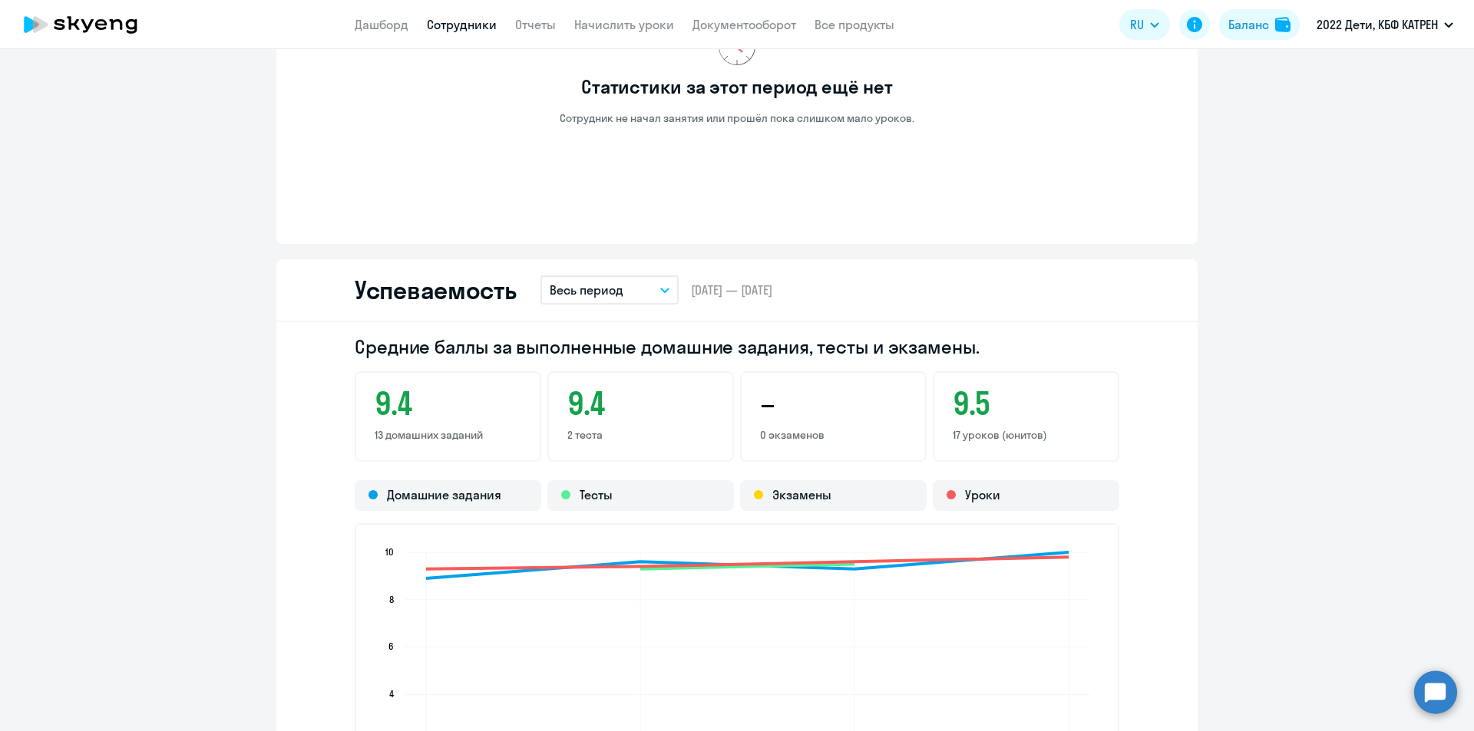
scroll to position [844, 0]
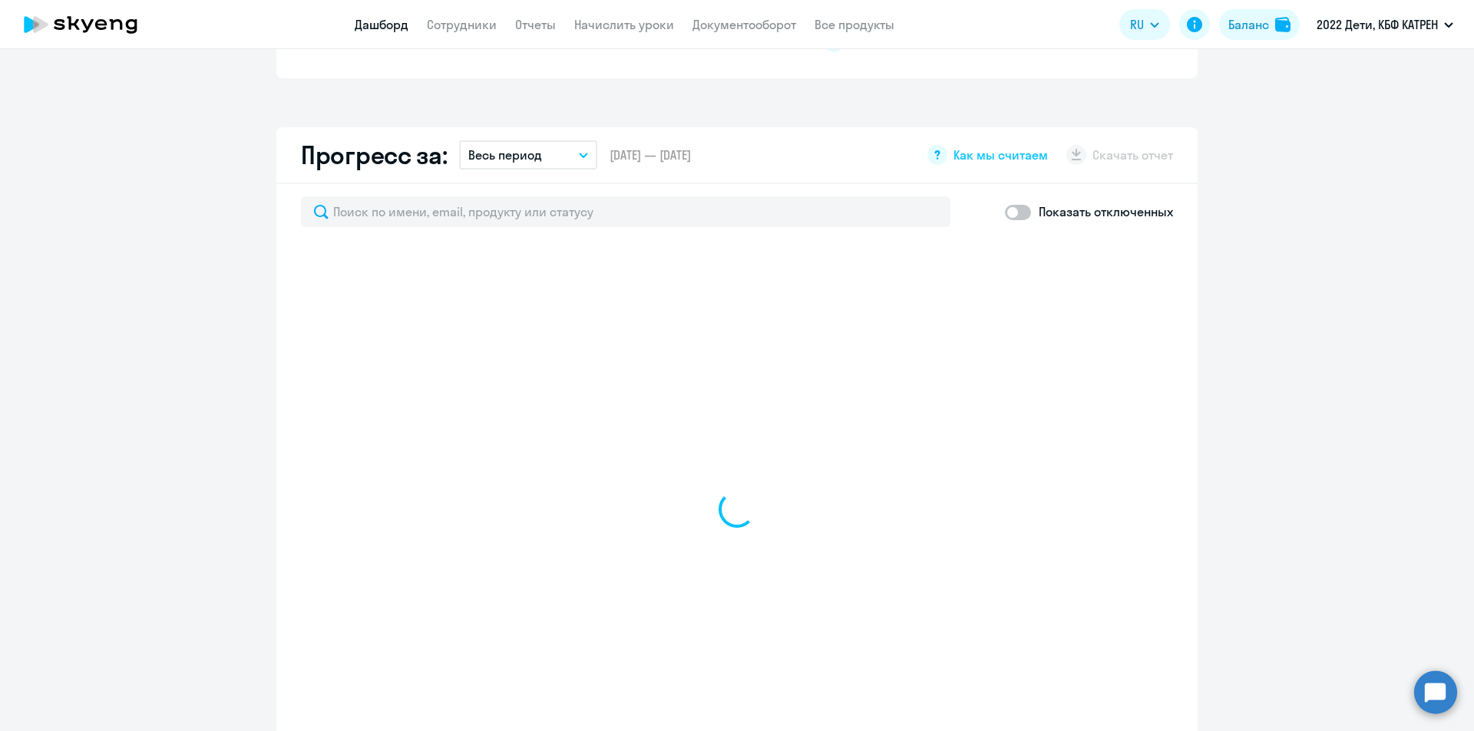
scroll to position [989, 0]
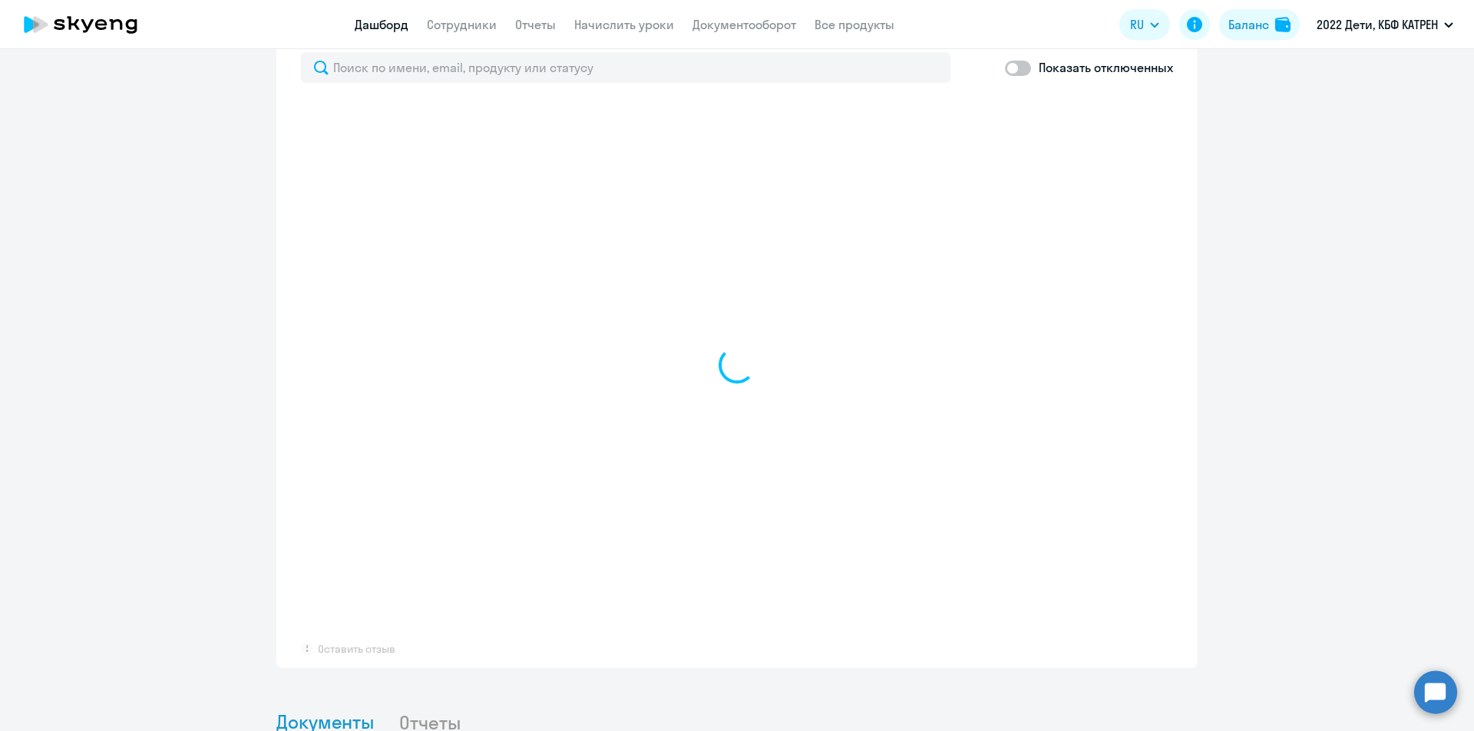
select select "30"
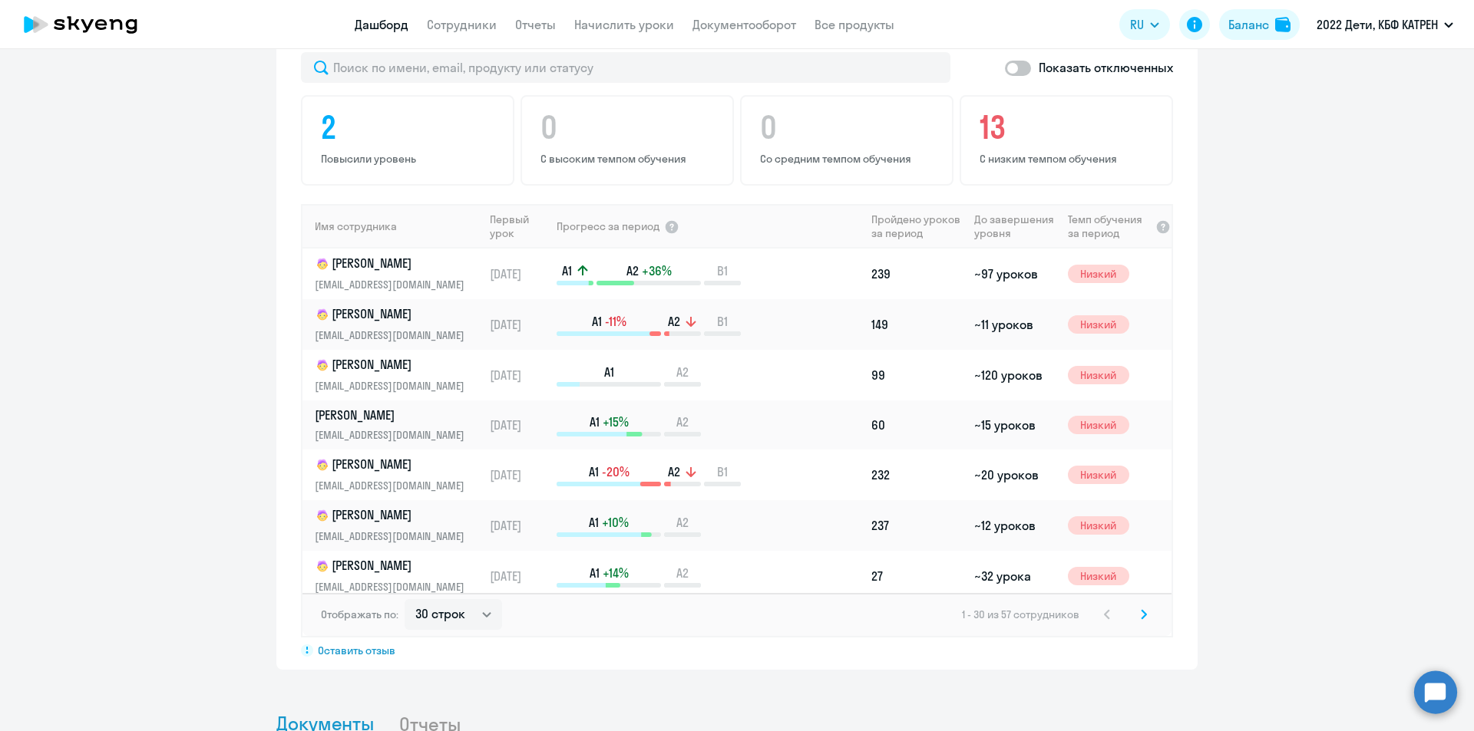
click at [1444, 698] on circle at bounding box center [1435, 692] width 43 height 43
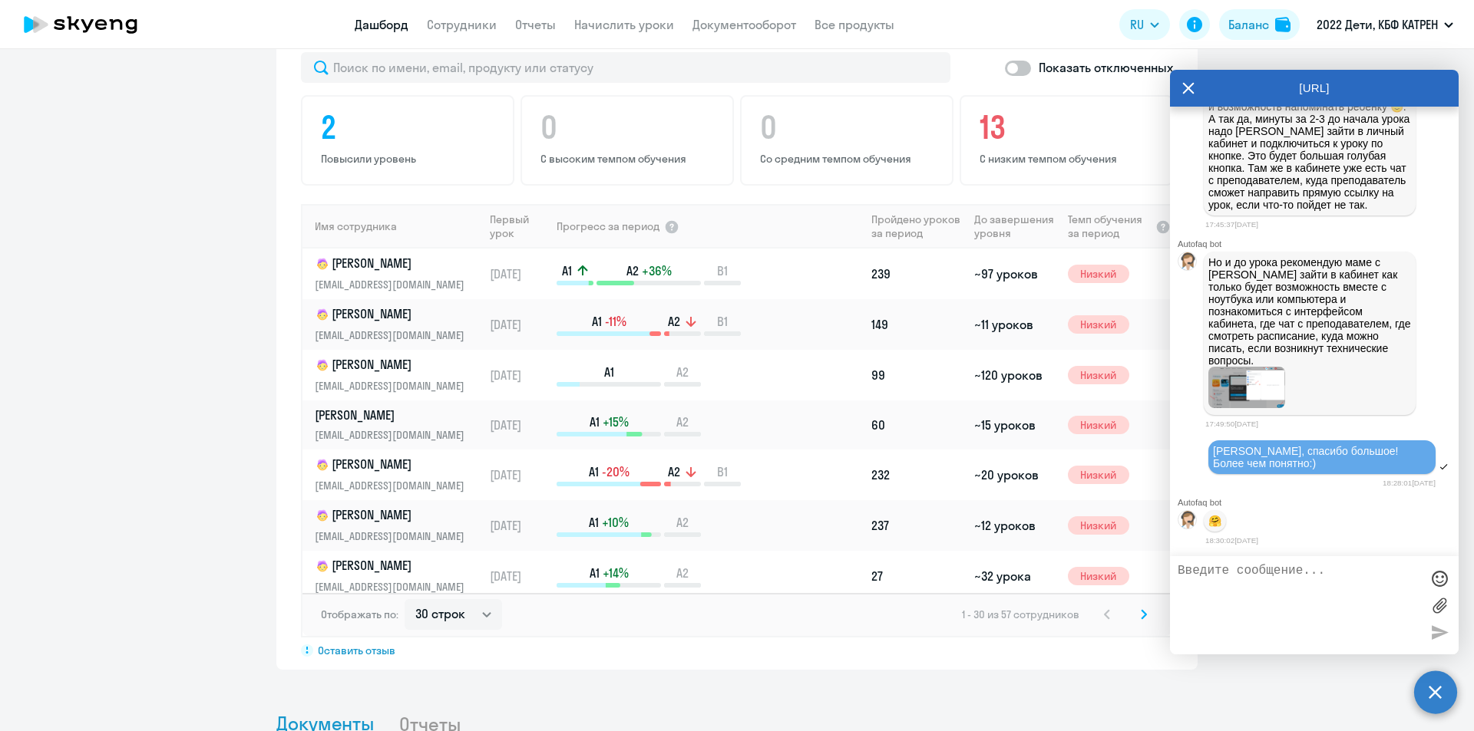
scroll to position [0, 0]
click at [1258, 576] on textarea at bounding box center [1298, 605] width 243 height 83
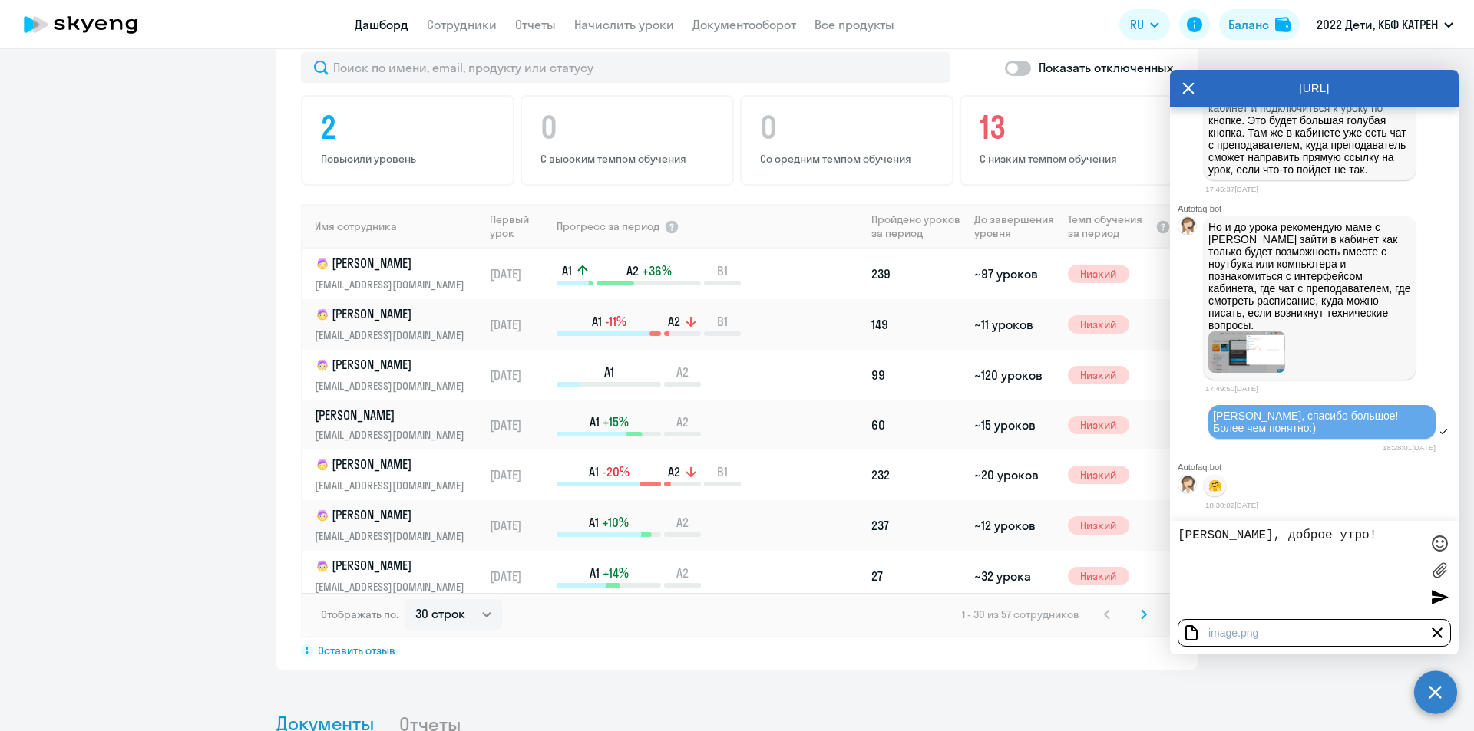
click at [1187, 553] on textarea "[PERSON_NAME], доброе утро!" at bounding box center [1298, 570] width 243 height 83
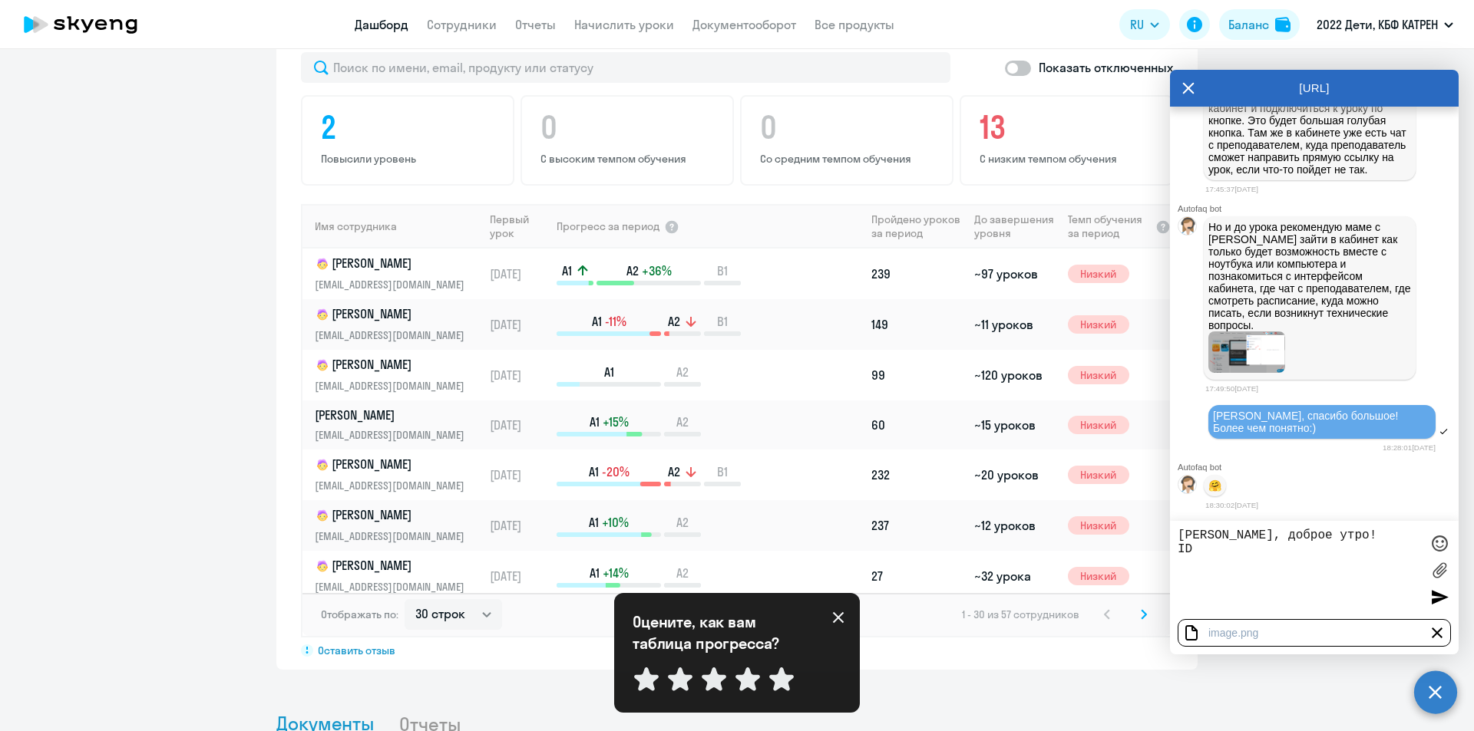
paste textarea "42370641"
type textarea "[PERSON_NAME], доброе утро! ID 42370641 [PERSON_NAME]."
click at [1436, 599] on div at bounding box center [1439, 597] width 23 height 23
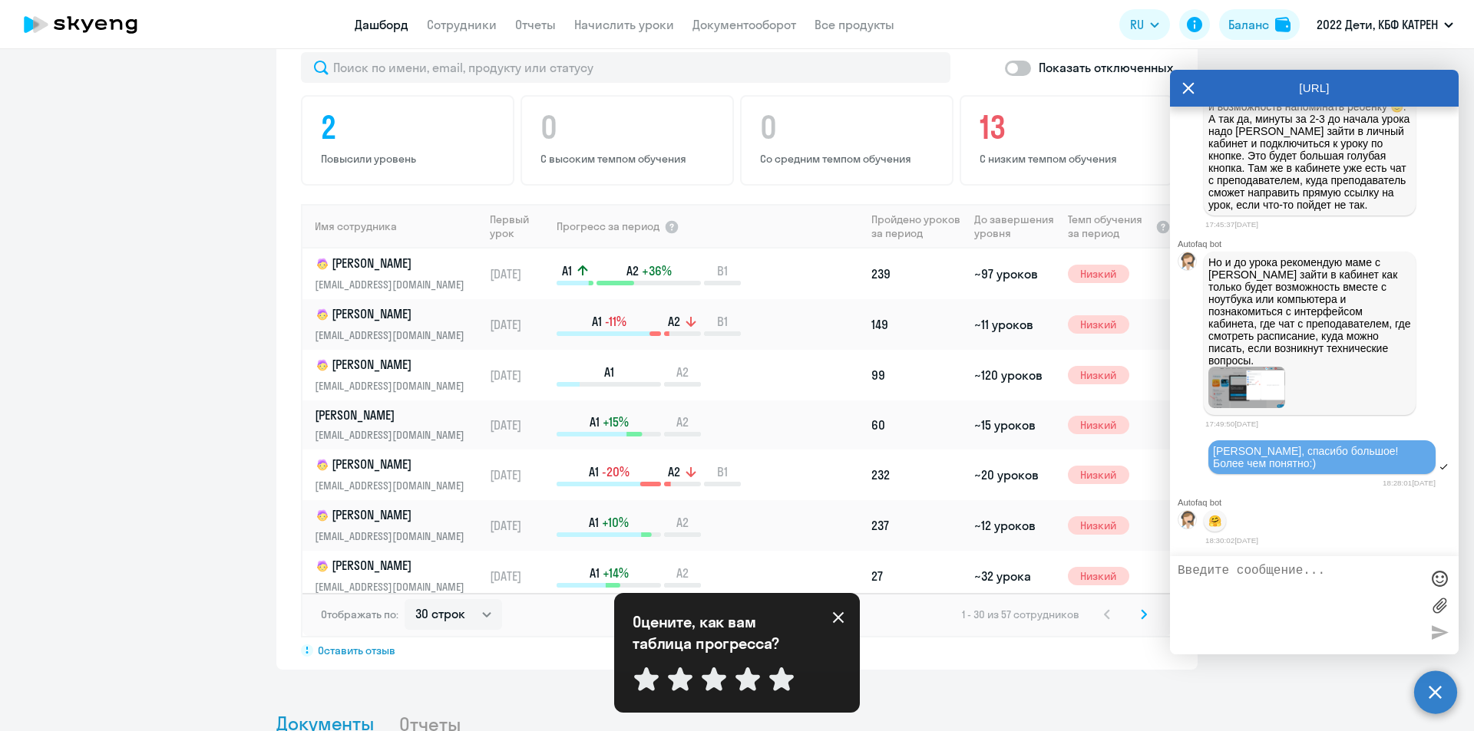
scroll to position [8292, 0]
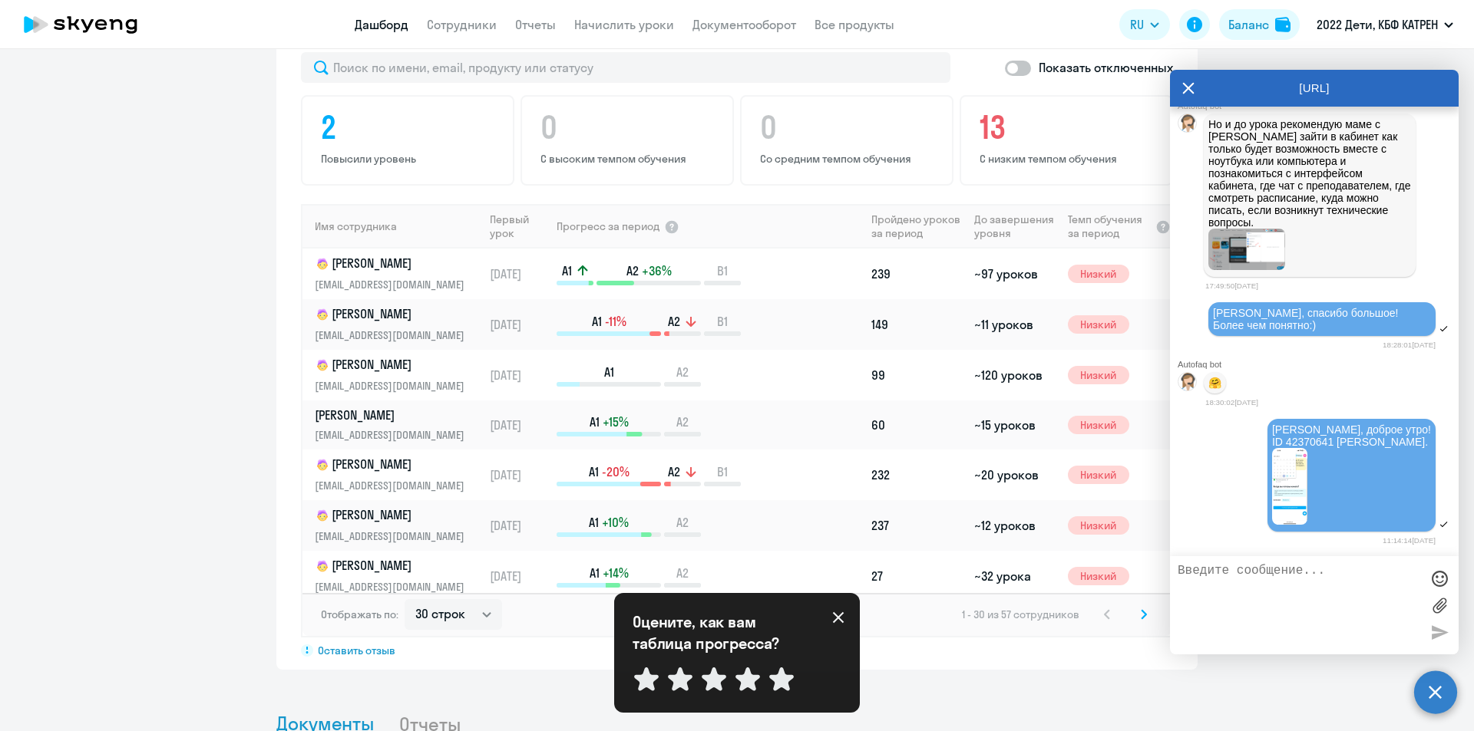
click at [1278, 525] on img at bounding box center [1289, 486] width 35 height 77
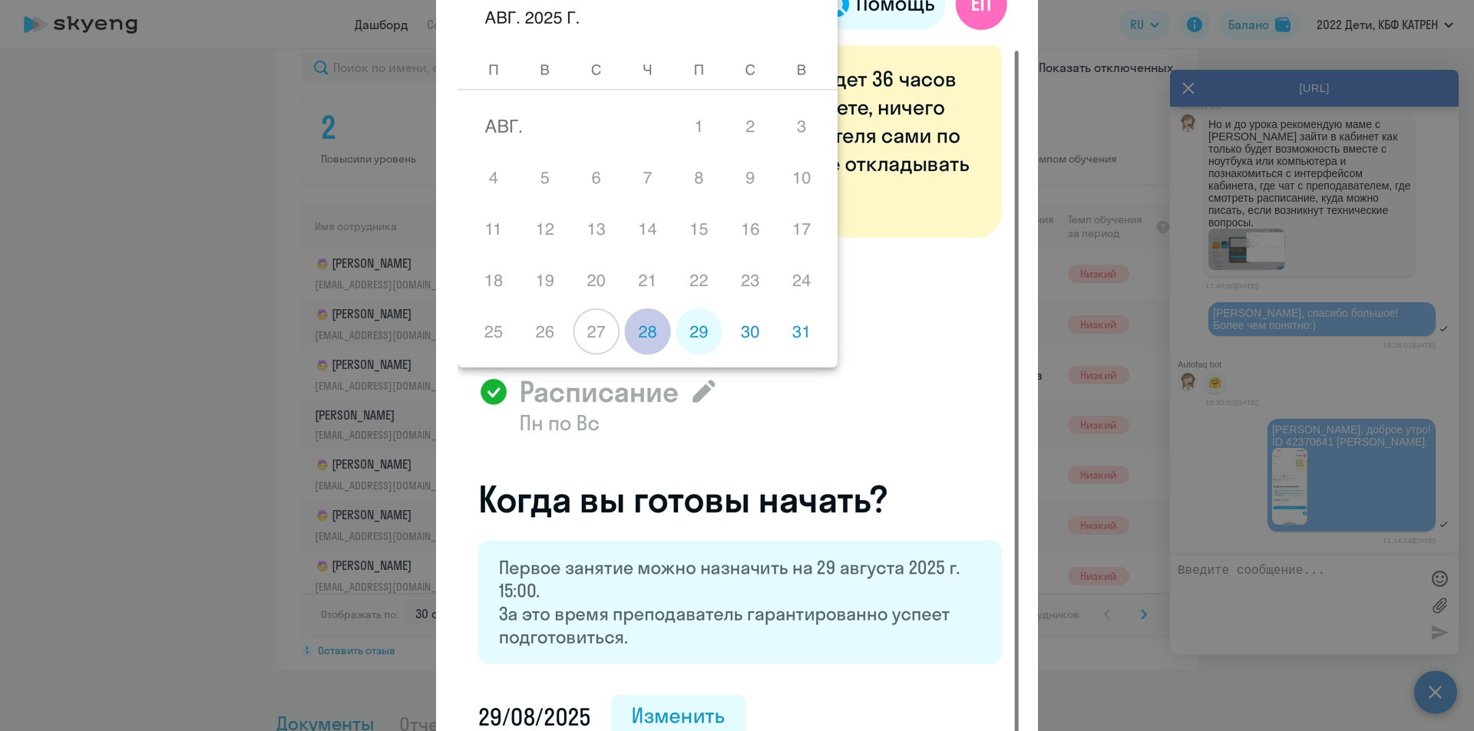
scroll to position [0, 0]
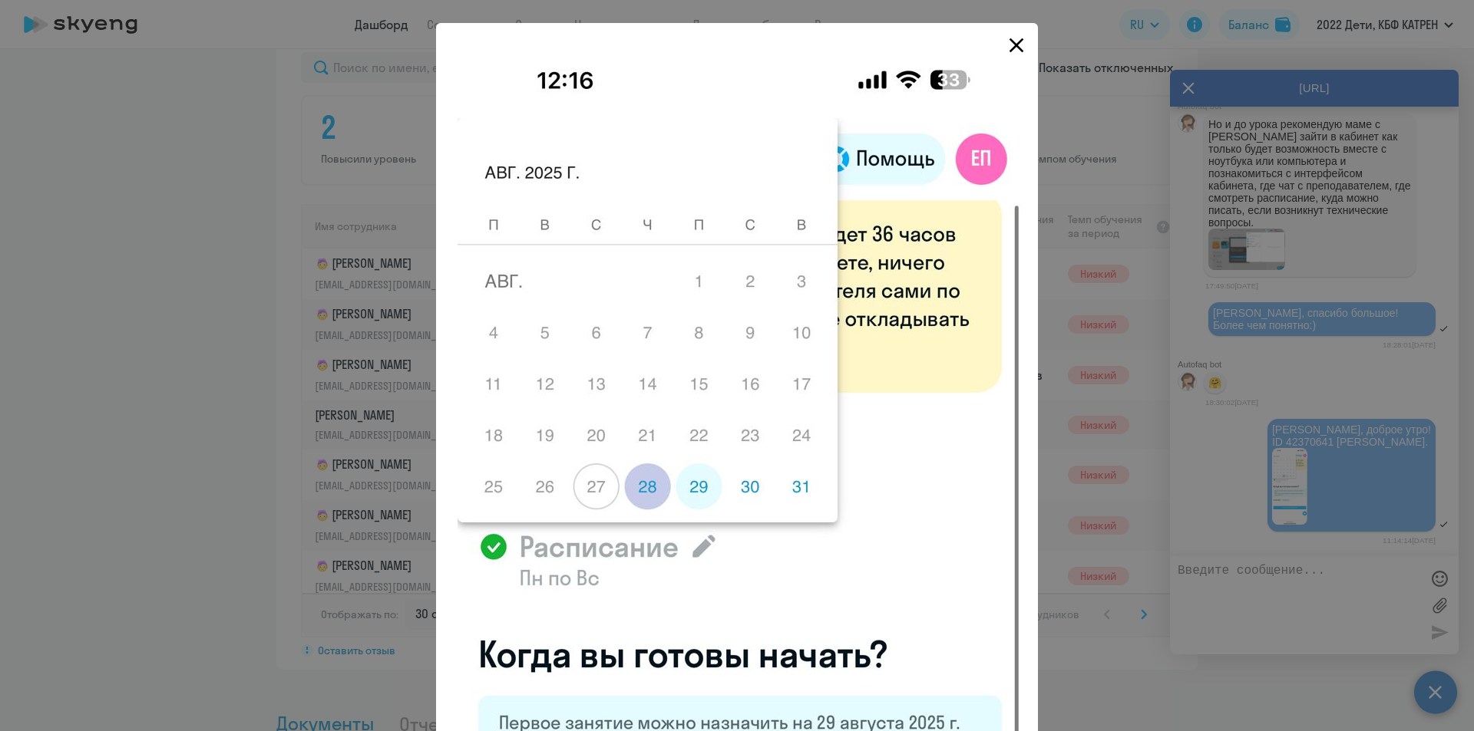
click at [1007, 46] on icon "Close" at bounding box center [1016, 45] width 25 height 25
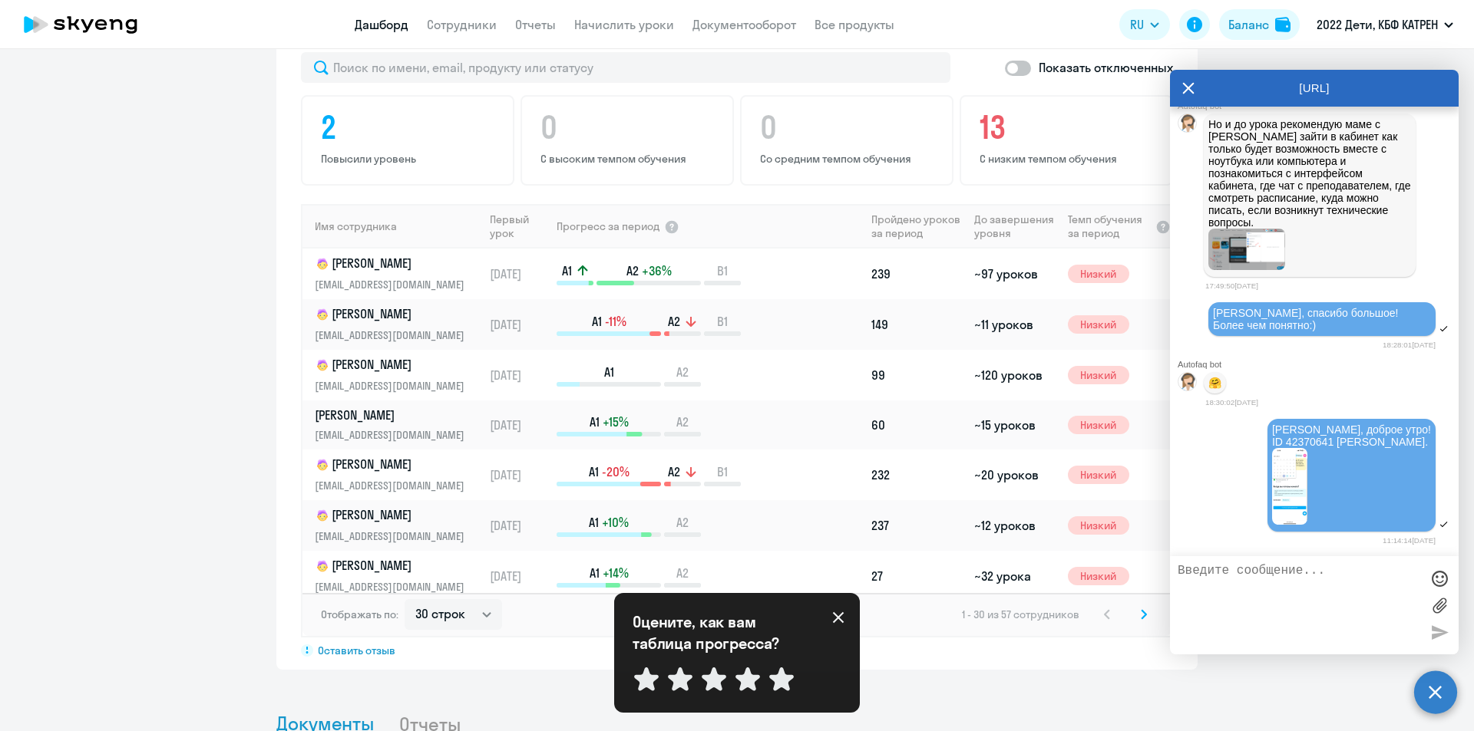
click at [1254, 567] on textarea at bounding box center [1298, 605] width 243 height 83
paste textarea "Подскажите как выбрать сентябрь для занятия, дает только август"
click at [1175, 573] on div "Подскажите как выбрать сентябрь для занятия, дает только август" at bounding box center [1314, 605] width 289 height 98
click at [1180, 574] on textarea "Подскажите как выбрать сентябрь для занятия, дает только август" at bounding box center [1298, 605] width 243 height 83
click at [1408, 584] on textarea ""Подскажите как выбрать сентябрь для занятия, дает только август" at bounding box center [1298, 605] width 243 height 83
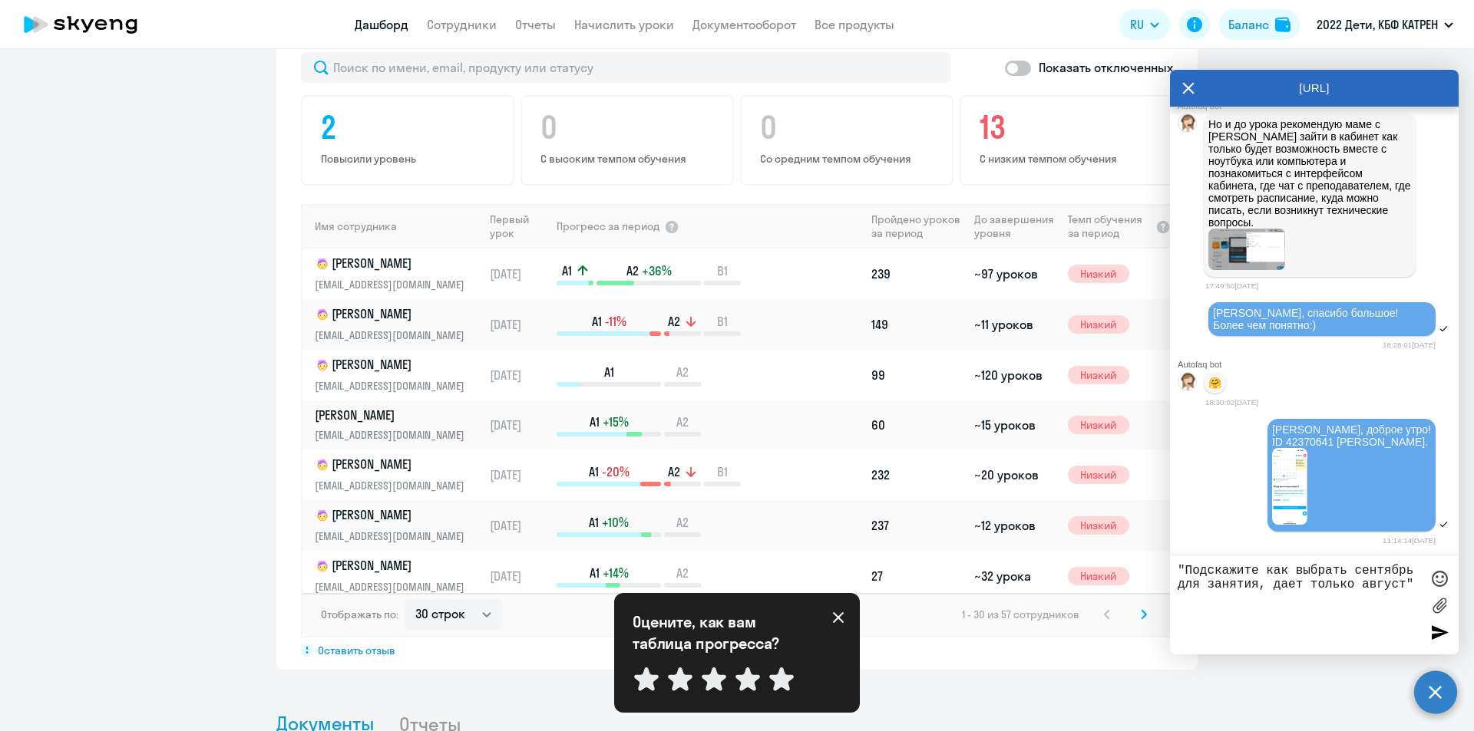
type textarea ""Подскажите как выбрать сентябрь для занятия, дает только август""
click at [1437, 635] on div at bounding box center [1439, 632] width 23 height 23
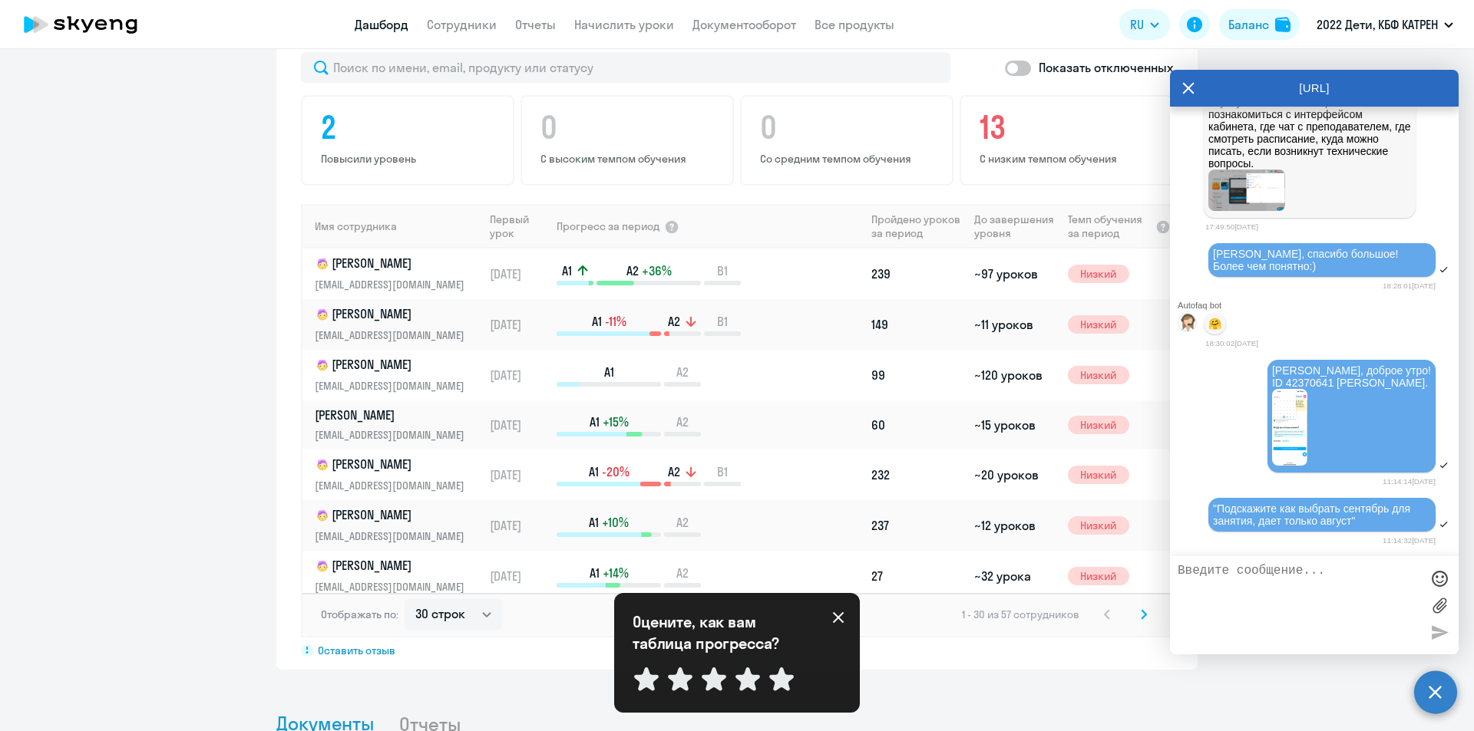
scroll to position [8410, 0]
click at [1266, 577] on textarea at bounding box center [1298, 605] width 243 height 83
click at [831, 621] on div "Оцените, как вам таблица прогресса? Отправить" at bounding box center [736, 653] width 209 height 83
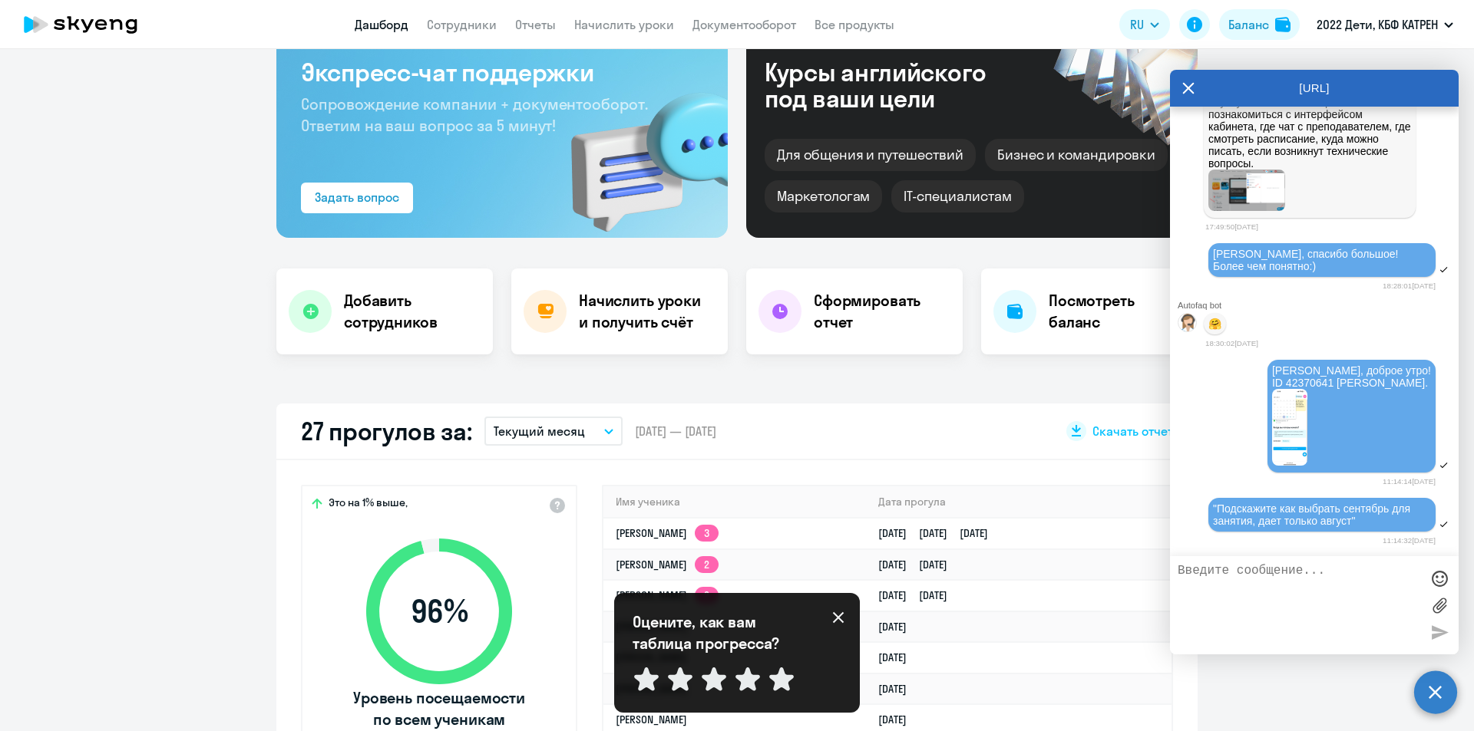
scroll to position [0, 0]
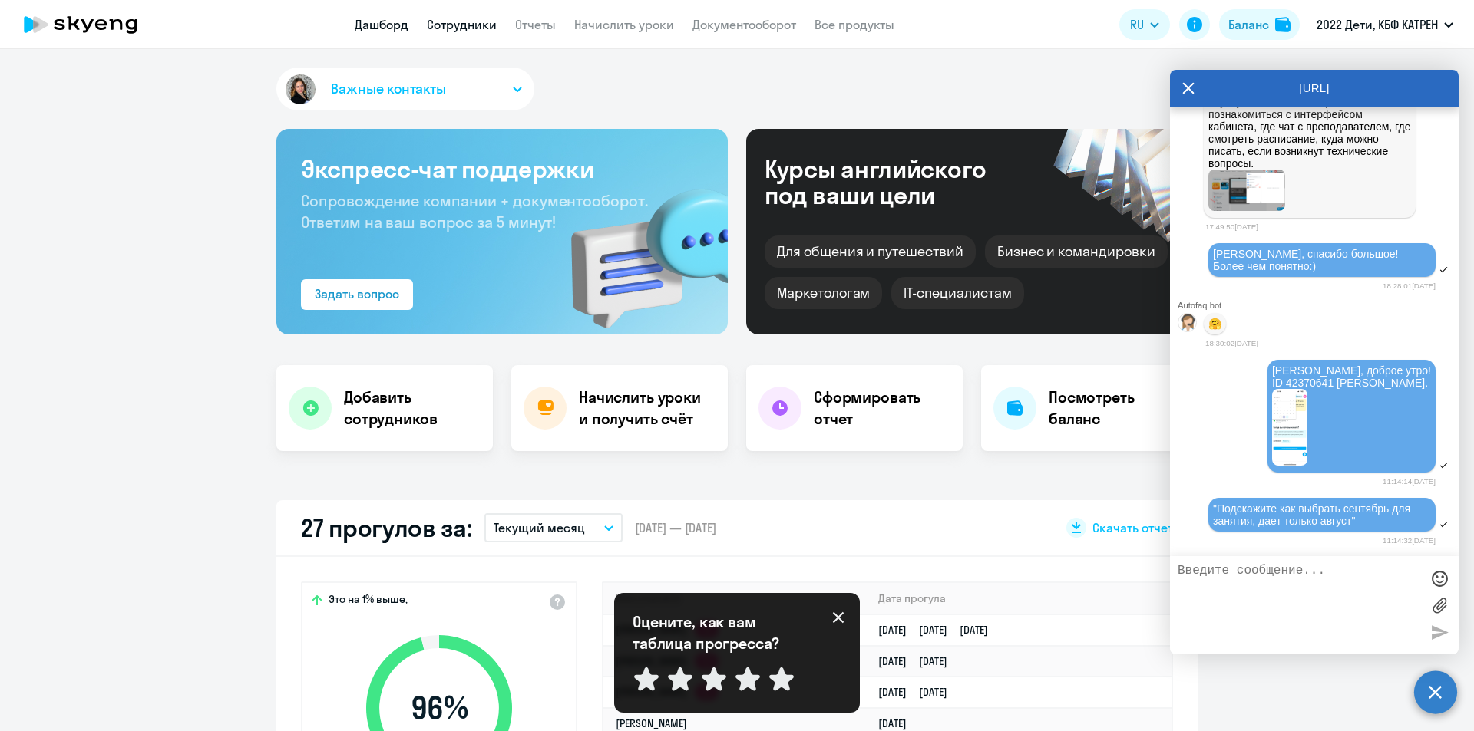
click at [455, 21] on link "Сотрудники" at bounding box center [462, 24] width 70 height 15
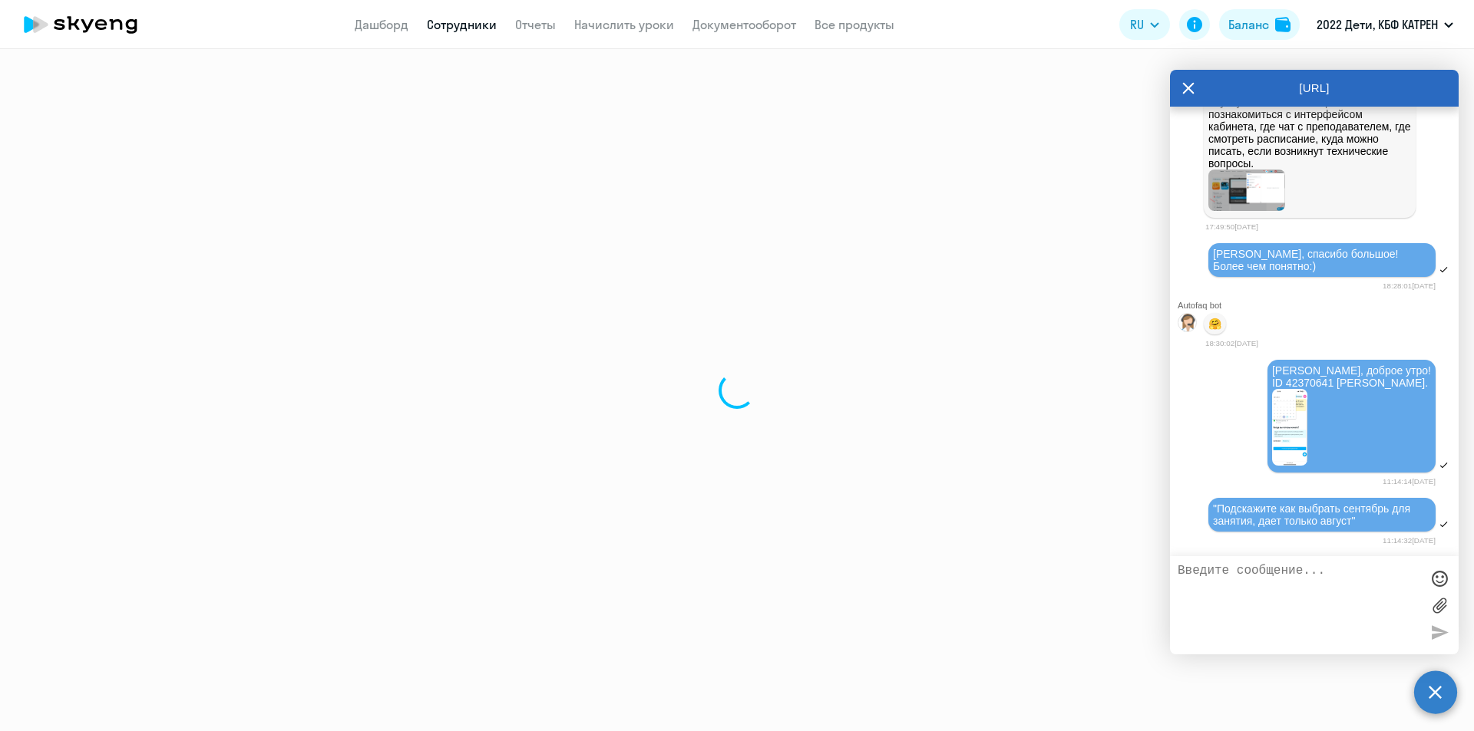
select select "30"
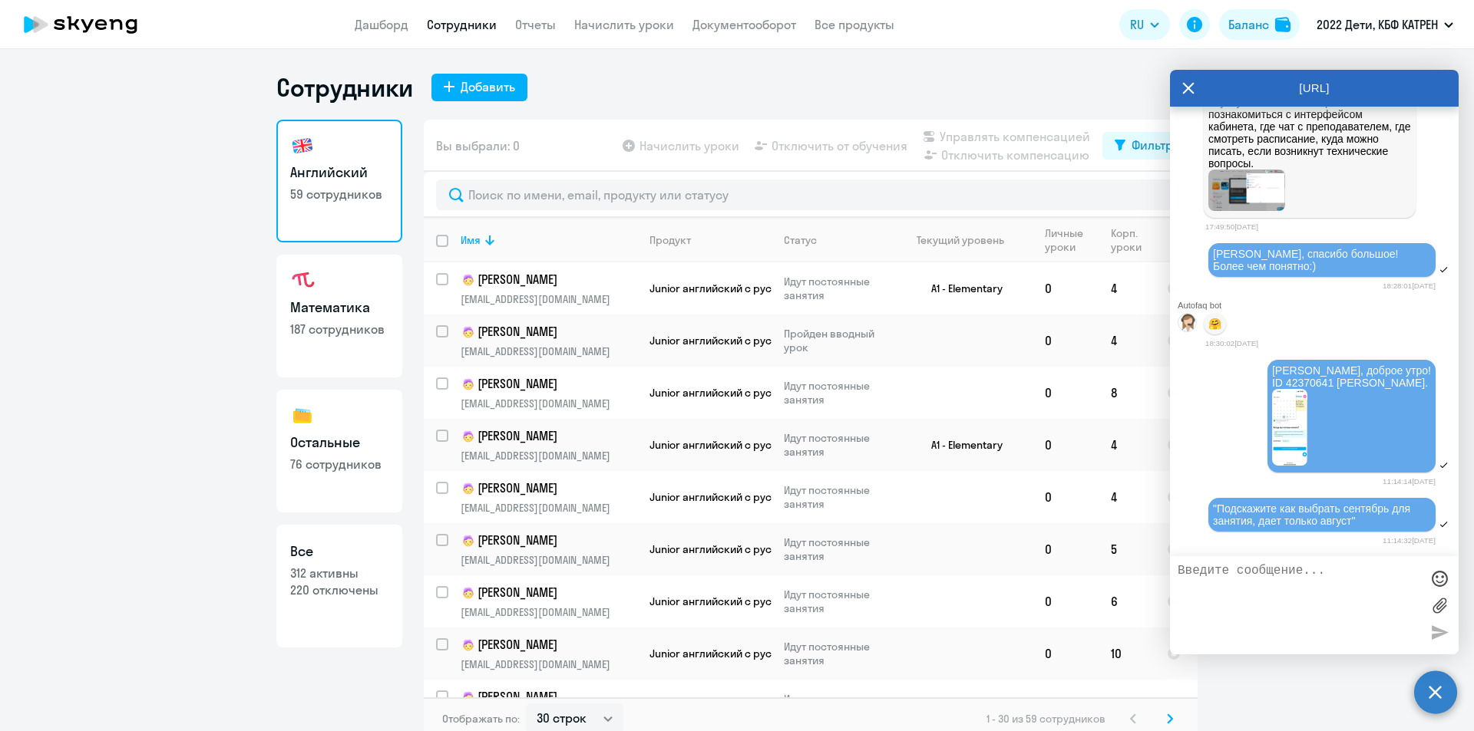
click at [1184, 87] on icon at bounding box center [1188, 88] width 12 height 37
